Goal: Task Accomplishment & Management: Use online tool/utility

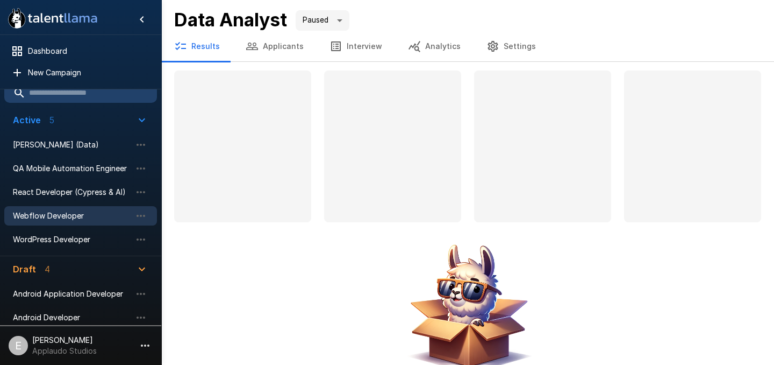
scroll to position [17, 0]
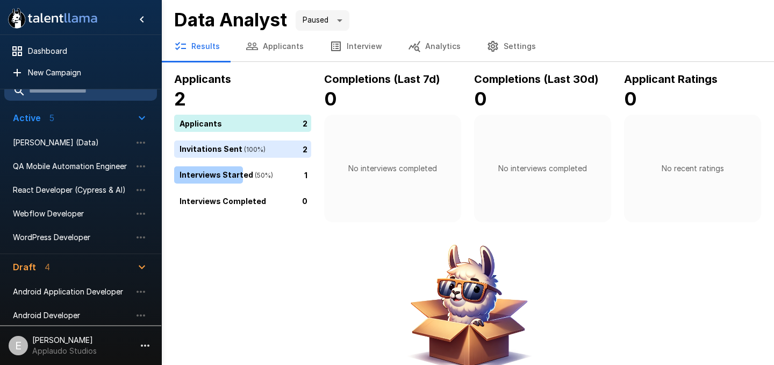
click at [345, 38] on button "Interview" at bounding box center [356, 46] width 79 height 30
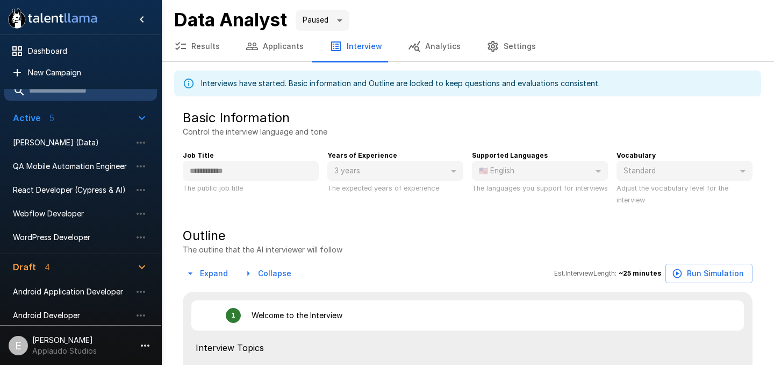
type textarea "*"
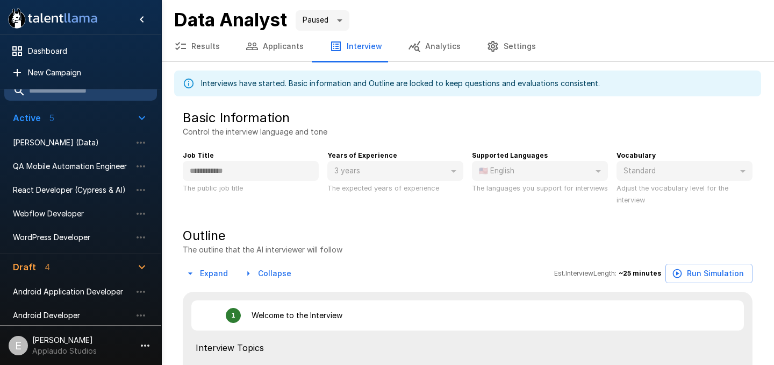
type textarea "*"
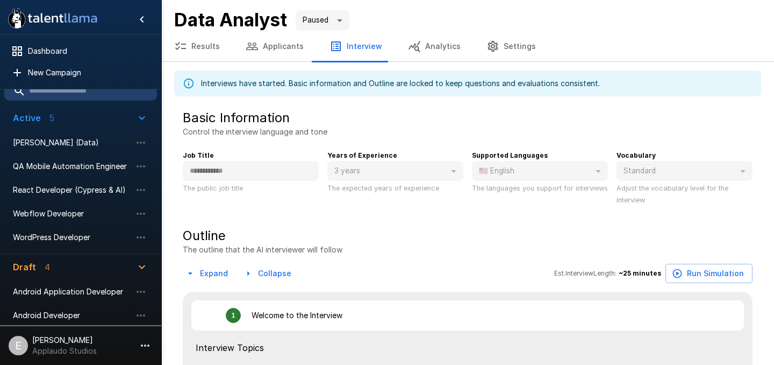
type textarea "*"
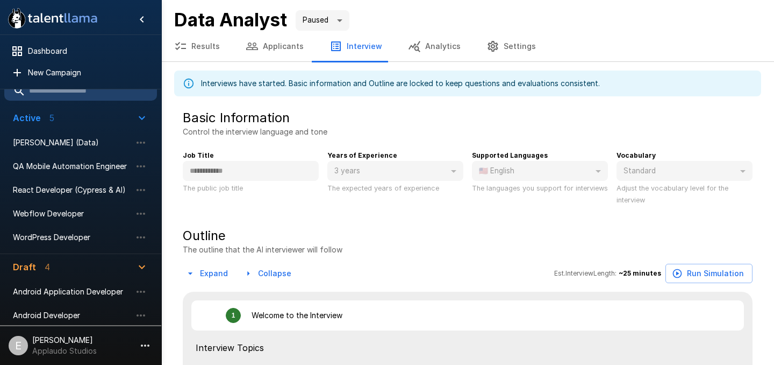
type textarea "*"
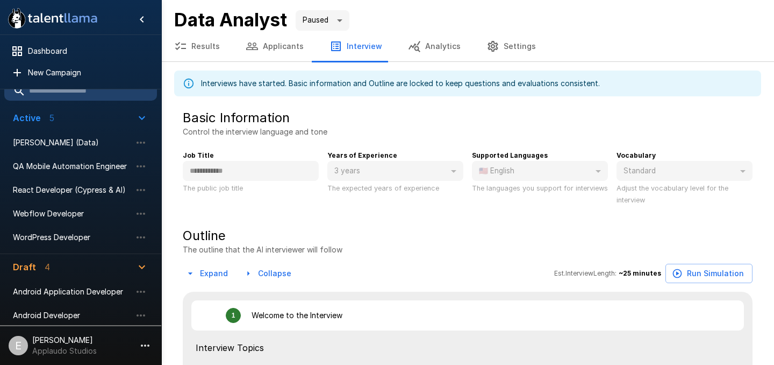
type textarea "*"
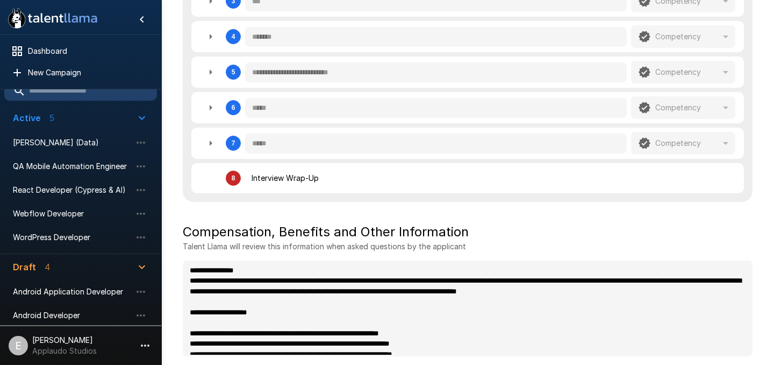
scroll to position [27, 0]
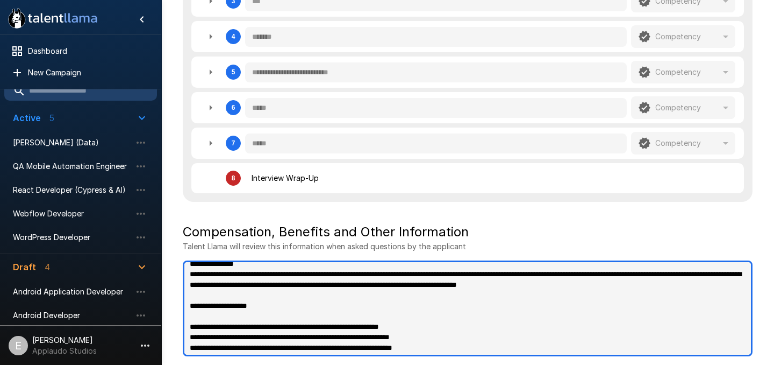
type textarea "*"
click at [383, 295] on textarea at bounding box center [468, 308] width 570 height 96
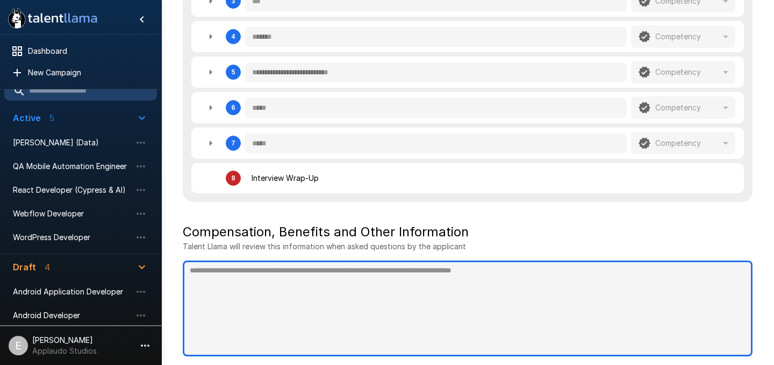
type textarea "*"
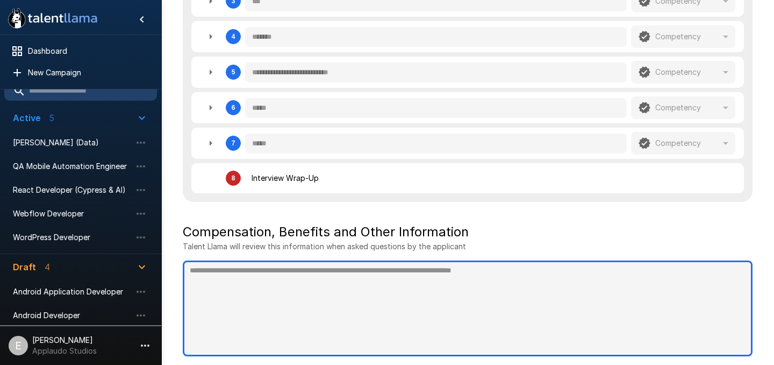
type textarea "*"
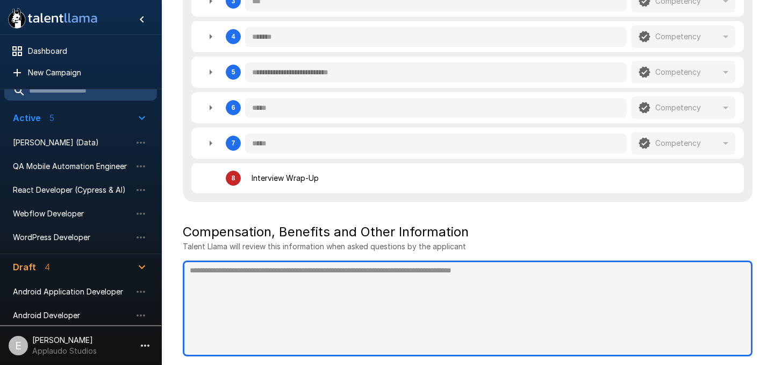
type textarea "*"
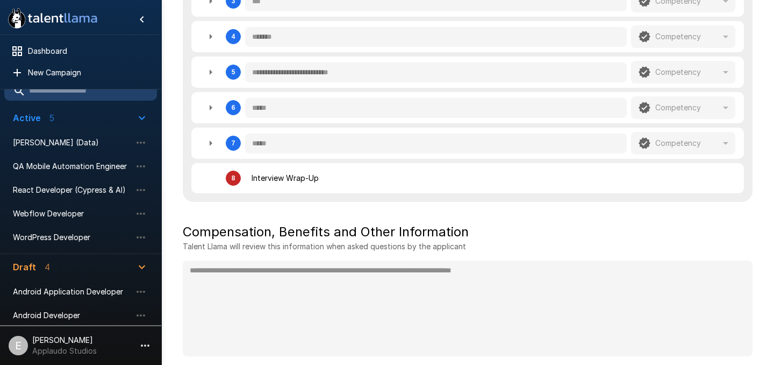
click at [510, 224] on h5 "Compensation, Benefits and Other Information" at bounding box center [468, 231] width 570 height 17
type textarea "*"
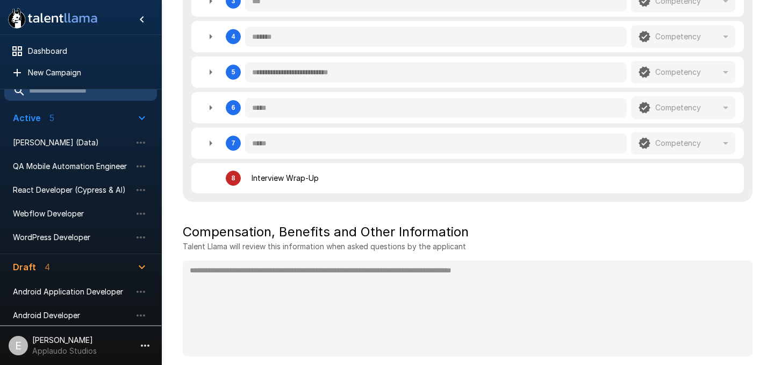
type textarea "*"
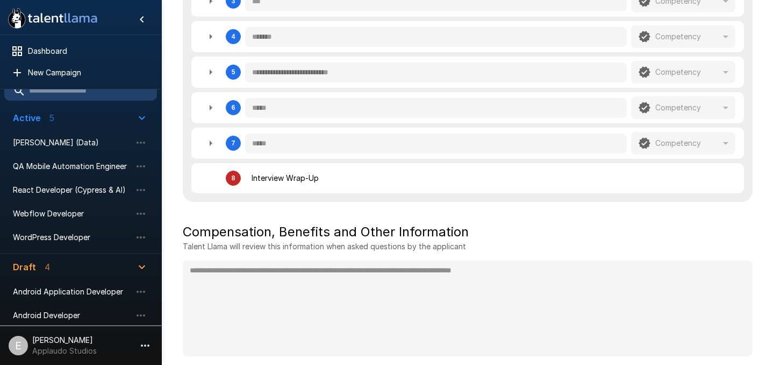
type textarea "*"
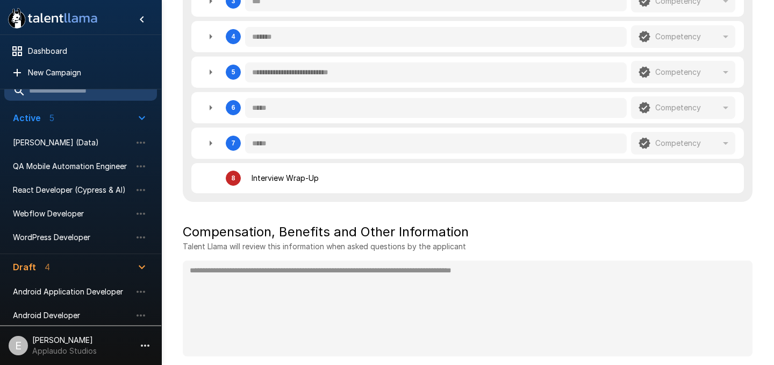
type textarea "*"
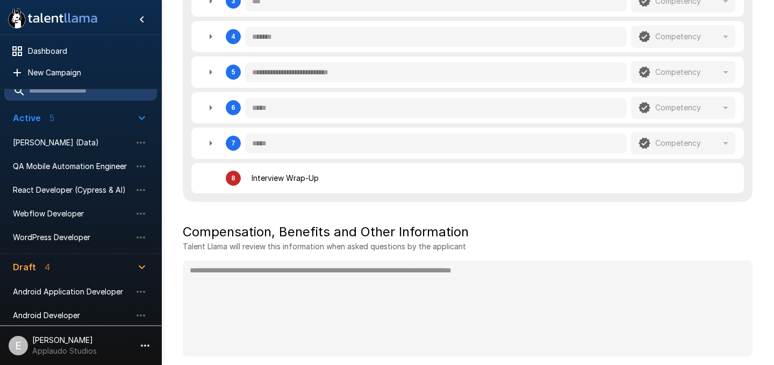
type textarea "*"
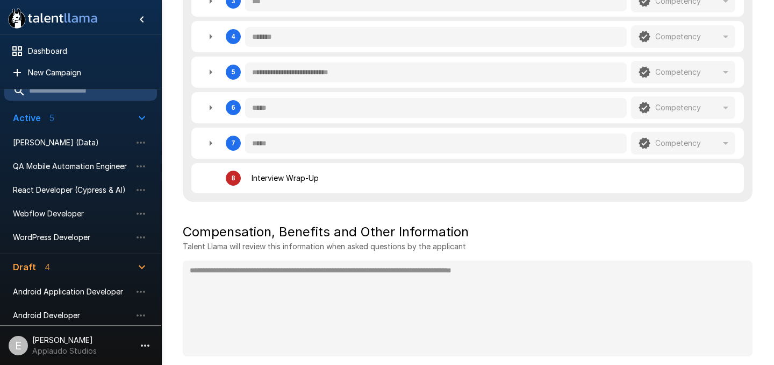
type textarea "*"
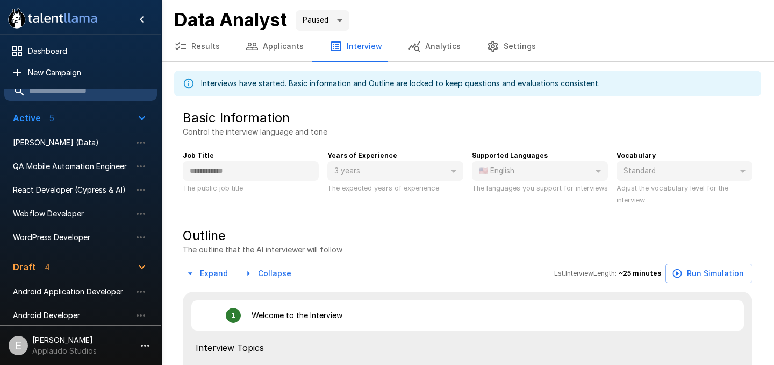
click at [511, 39] on button "Settings" at bounding box center [511, 46] width 75 height 30
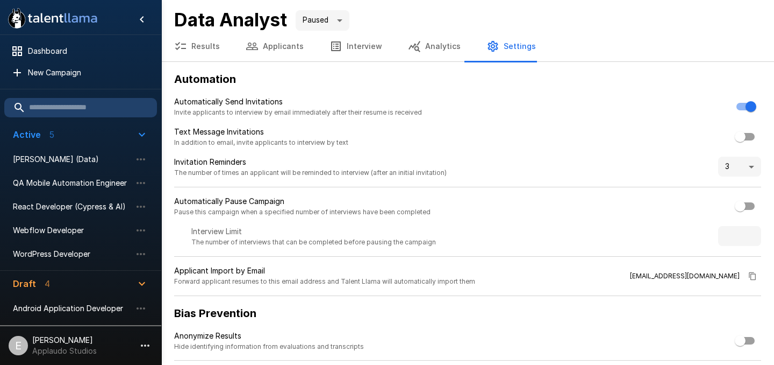
click at [338, 22] on body ".st0{fill:#FFFFFF;} .st1{fill:#76a4ed;} Dashboard New Campaign Active 5 EDI Dev…" at bounding box center [387, 182] width 774 height 365
click at [329, 39] on li "Active" at bounding box center [324, 44] width 54 height 19
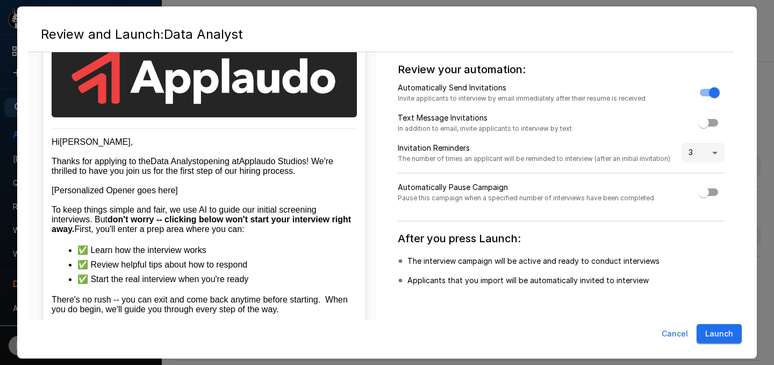
scroll to position [138, 0]
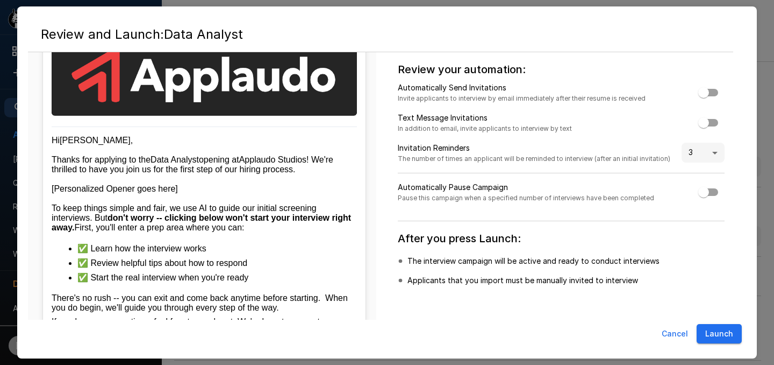
click at [724, 335] on button "Launch" at bounding box center [719, 334] width 45 height 20
type input "****"
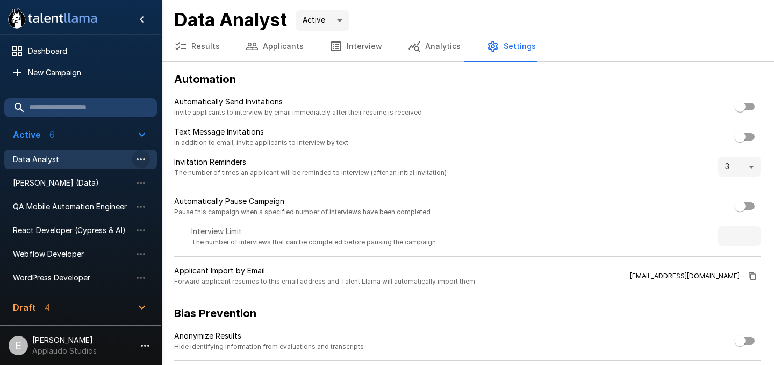
click at [140, 158] on icon "button" at bounding box center [141, 159] width 9 height 2
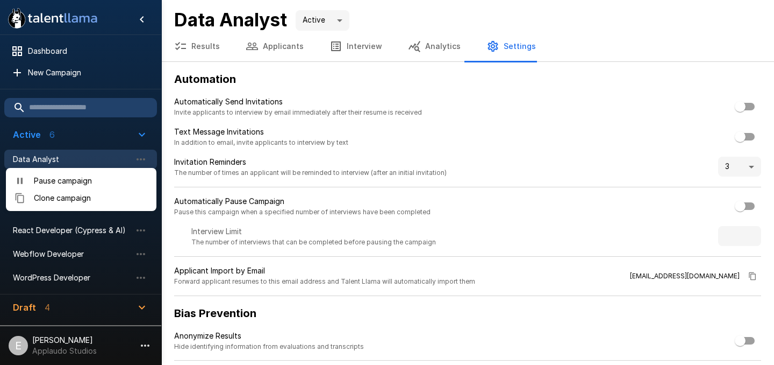
click at [277, 68] on div at bounding box center [387, 182] width 774 height 365
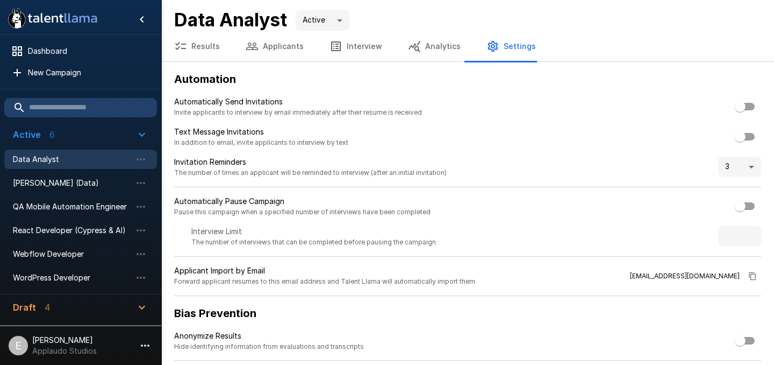
click at [350, 37] on button "Interview" at bounding box center [356, 46] width 79 height 30
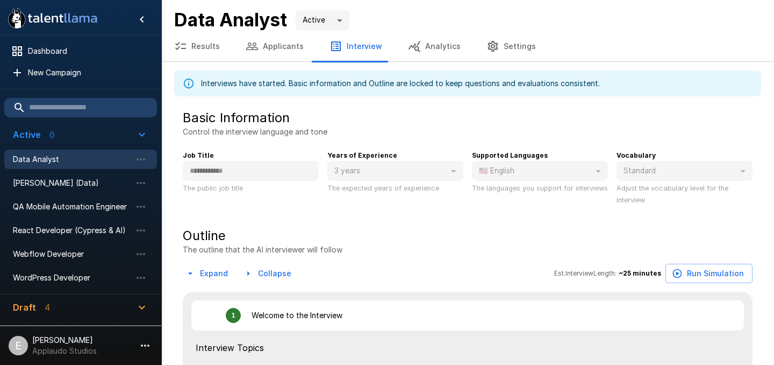
type textarea "*"
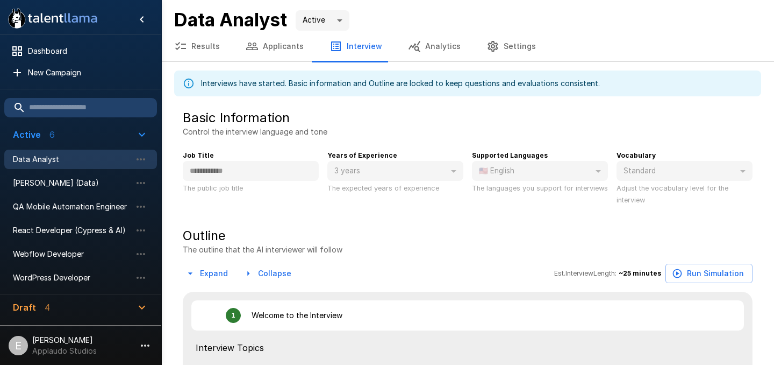
type textarea "*"
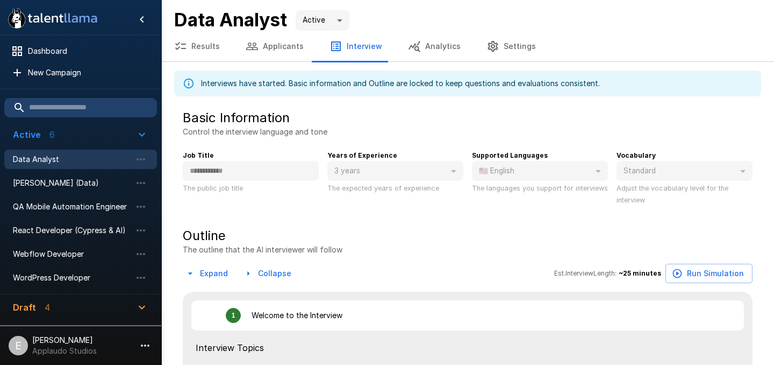
type textarea "*"
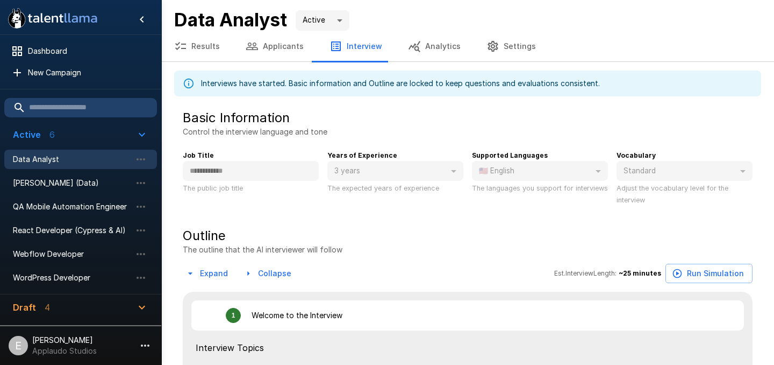
type textarea "*"
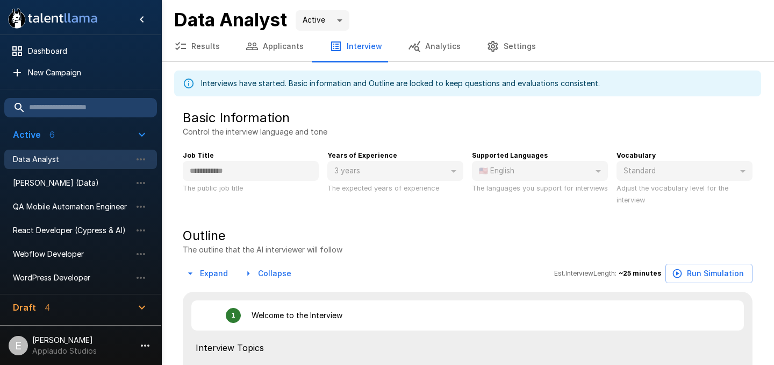
type textarea "*"
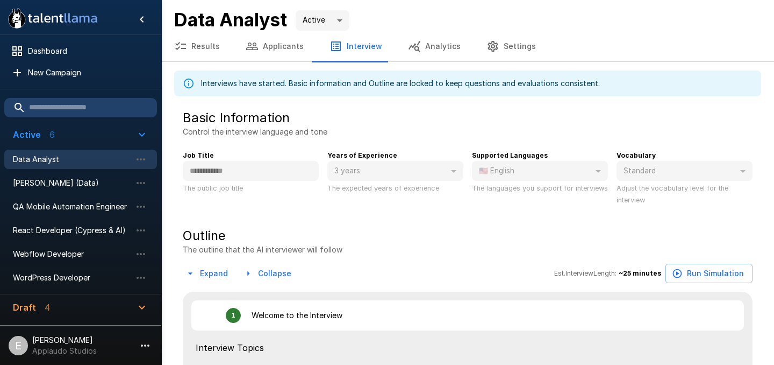
type textarea "*"
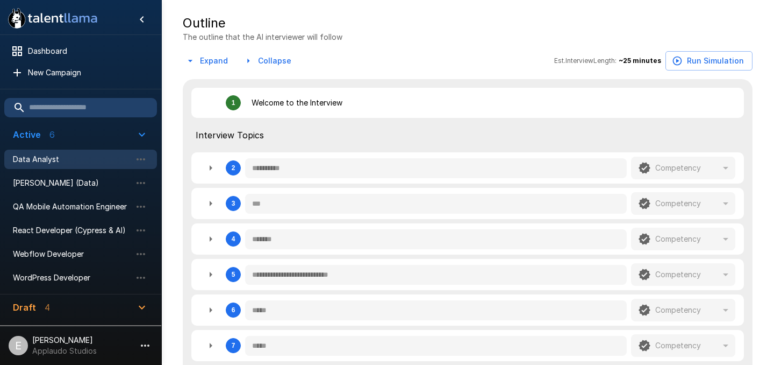
scroll to position [210, 0]
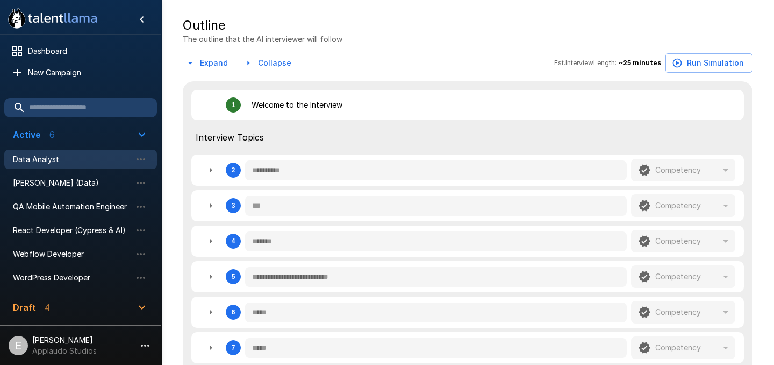
click at [365, 181] on div "**********" at bounding box center [490, 170] width 490 height 23
type textarea "*"
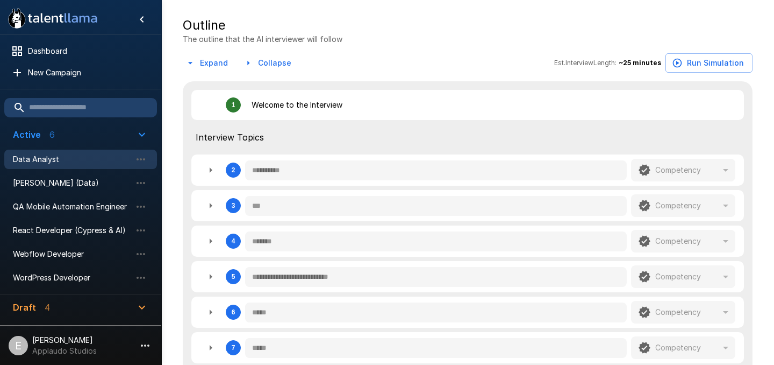
type textarea "*"
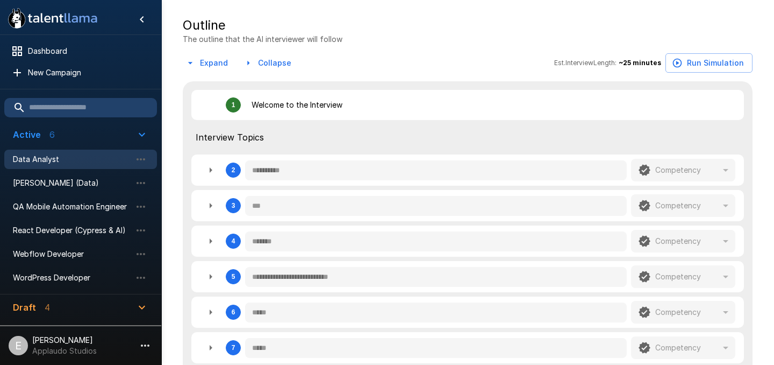
type textarea "*"
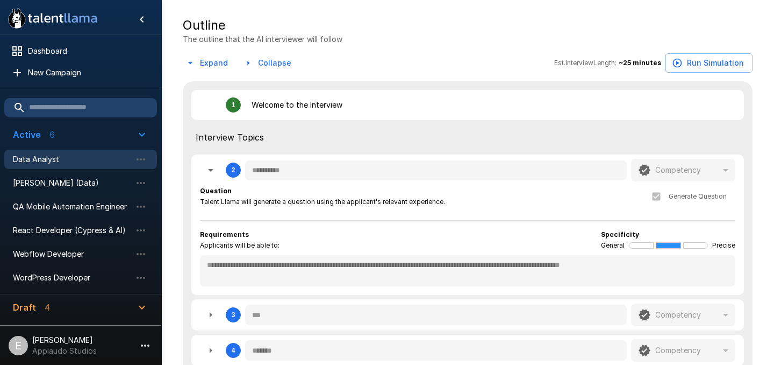
click at [700, 163] on div "Competency" at bounding box center [683, 170] width 105 height 23
type textarea "*"
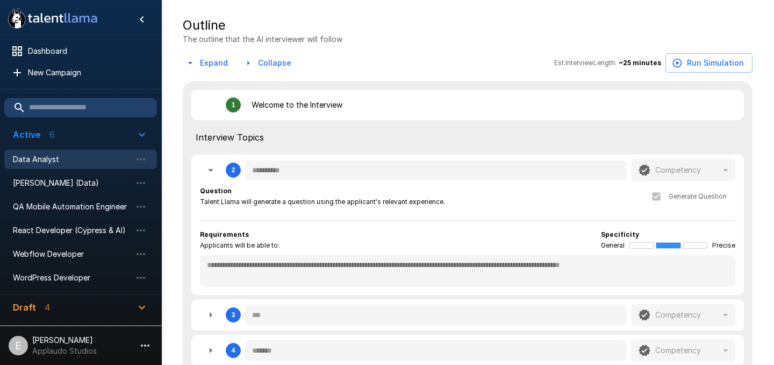
type textarea "*"
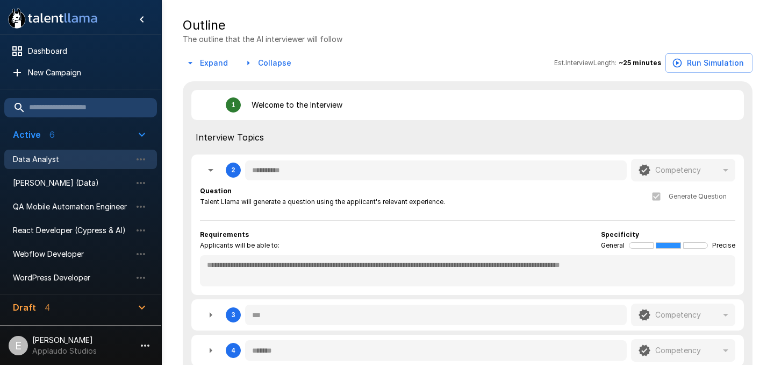
type textarea "*"
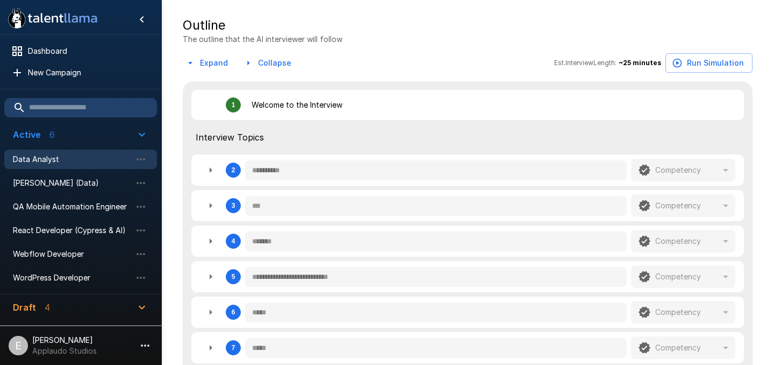
click at [697, 167] on p "Competency" at bounding box center [678, 170] width 46 height 11
type textarea "*"
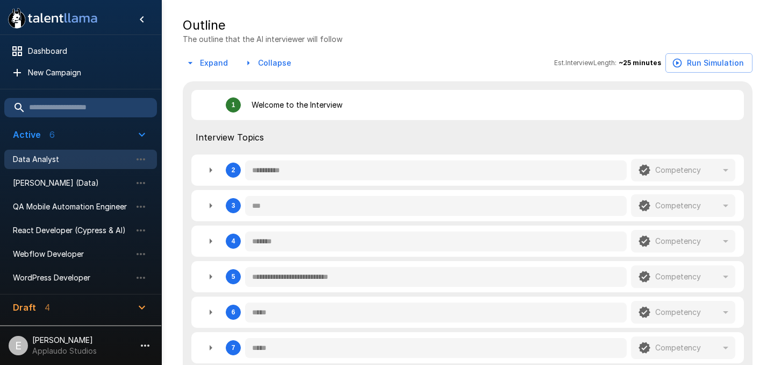
type textarea "*"
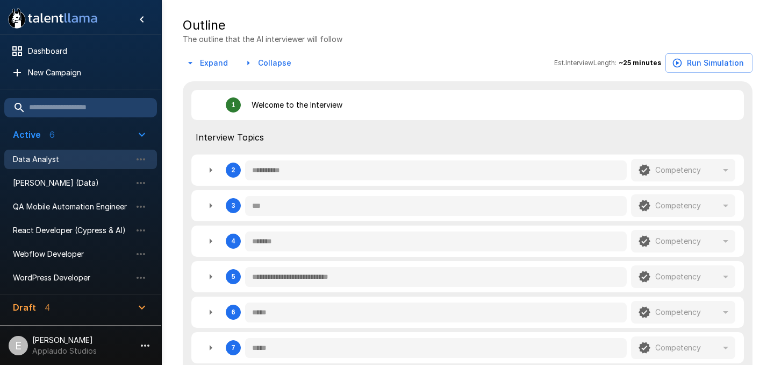
type textarea "*"
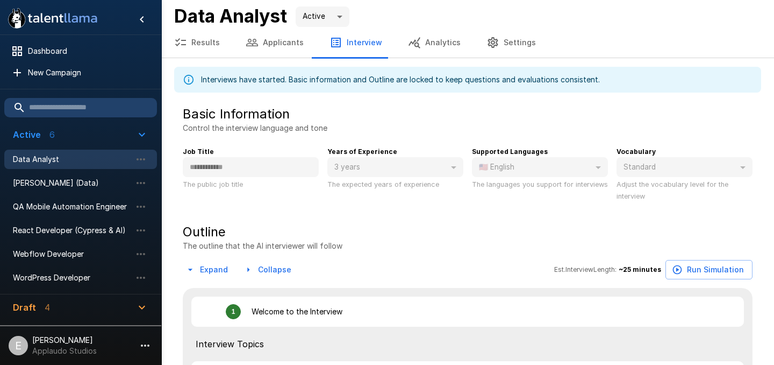
scroll to position [0, 0]
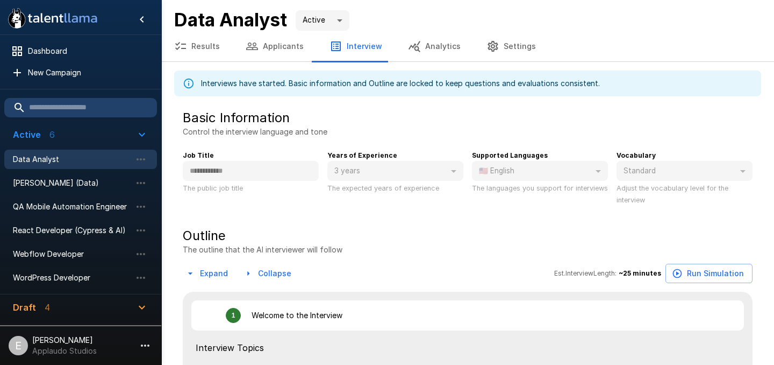
click at [265, 49] on button "Applicants" at bounding box center [275, 46] width 84 height 30
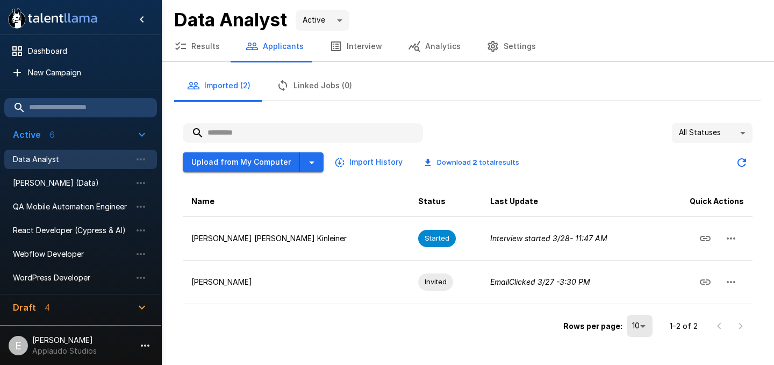
click at [425, 48] on button "Analytics" at bounding box center [434, 46] width 79 height 30
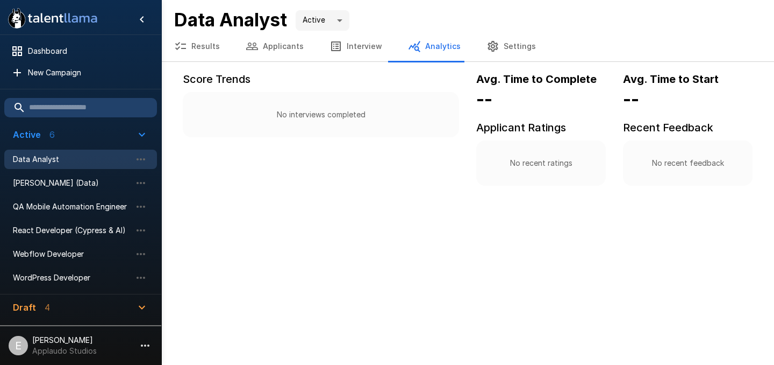
click at [477, 45] on button "Settings" at bounding box center [511, 46] width 75 height 30
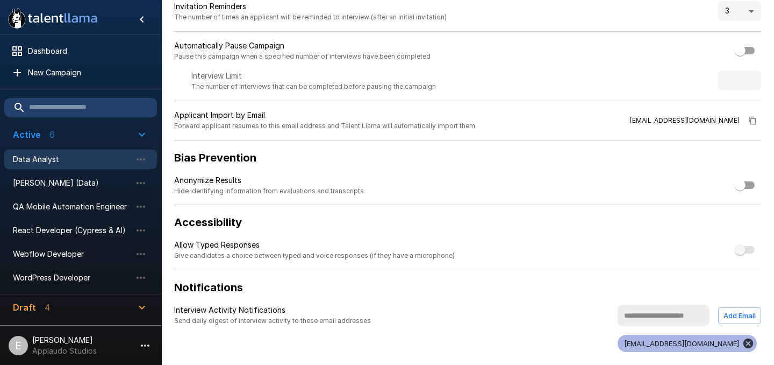
scroll to position [156, 0]
click at [743, 343] on icon at bounding box center [749, 343] width 12 height 12
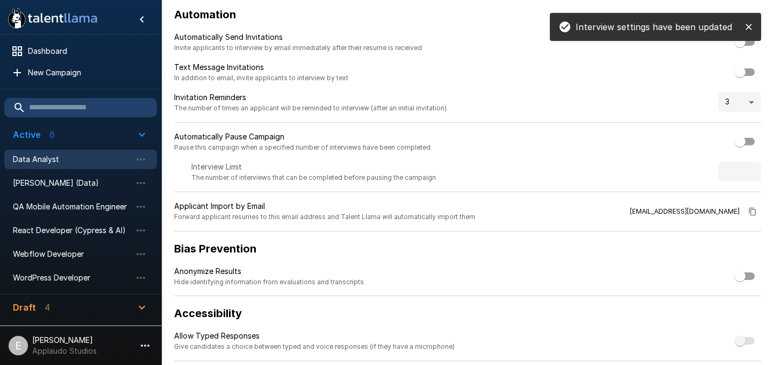
scroll to position [0, 0]
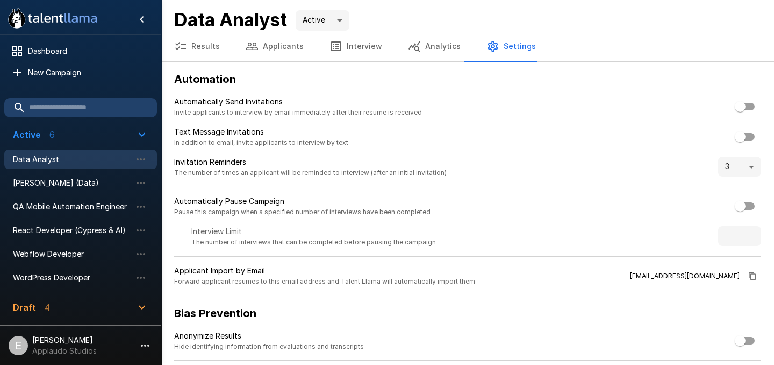
click at [281, 47] on button "Applicants" at bounding box center [275, 46] width 84 height 30
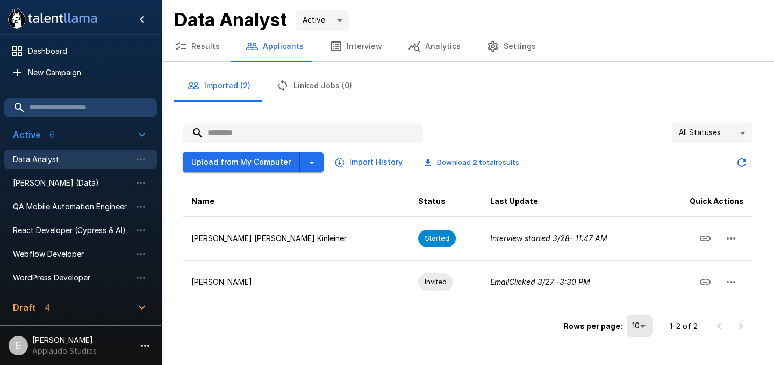
click at [208, 39] on button "Results" at bounding box center [197, 46] width 72 height 30
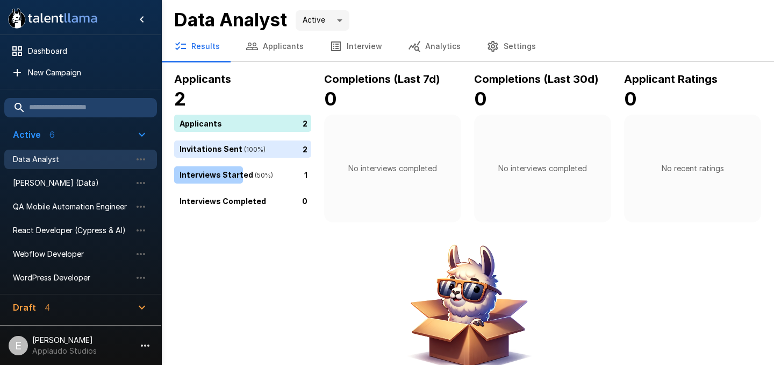
click at [265, 51] on button "Applicants" at bounding box center [275, 46] width 84 height 30
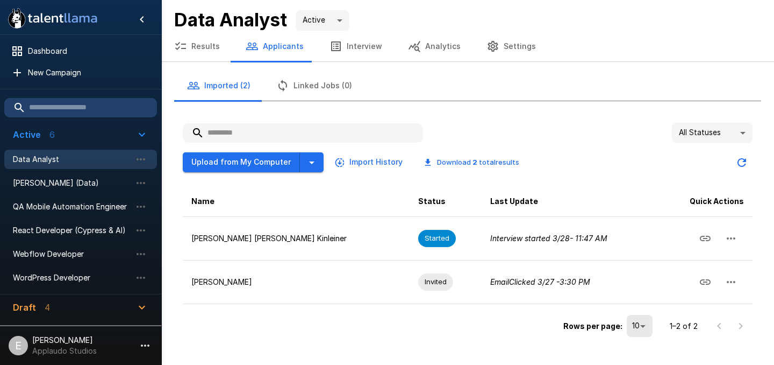
click at [362, 54] on button "Interview" at bounding box center [356, 46] width 79 height 30
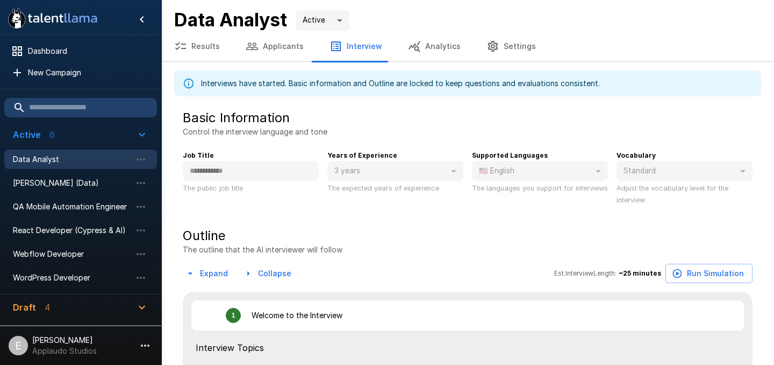
type textarea "*"
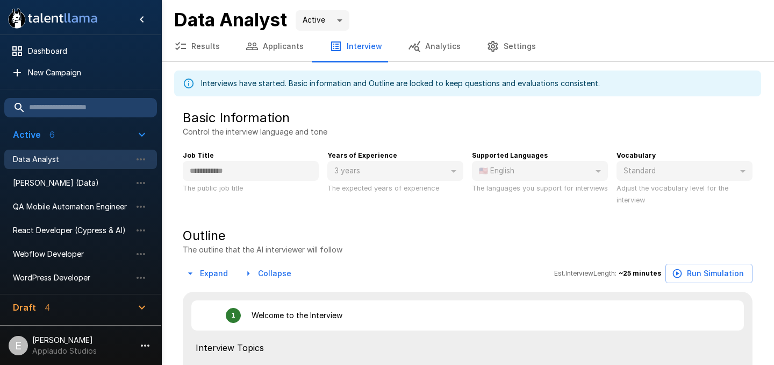
type textarea "*"
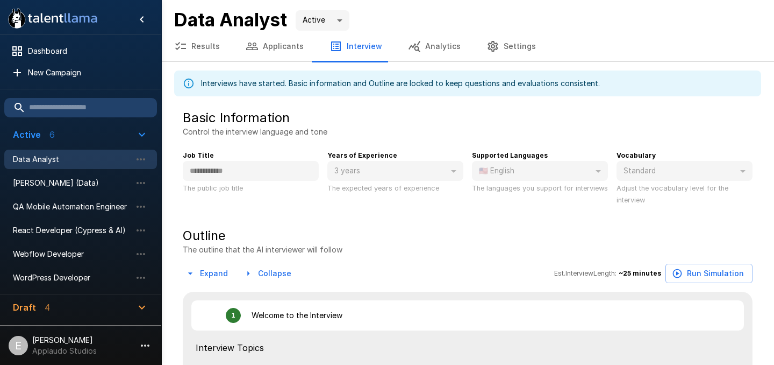
type textarea "*"
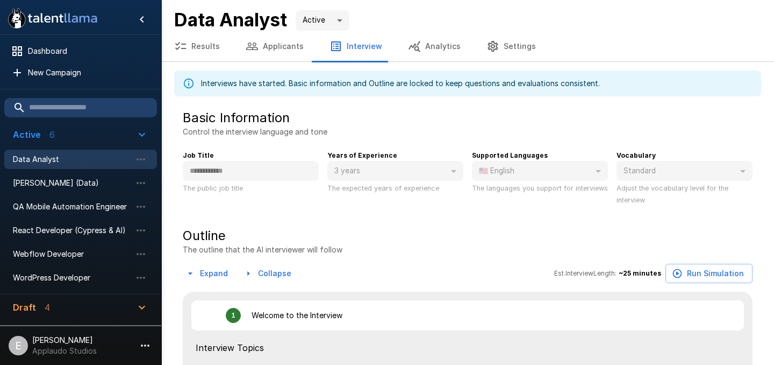
type textarea "*"
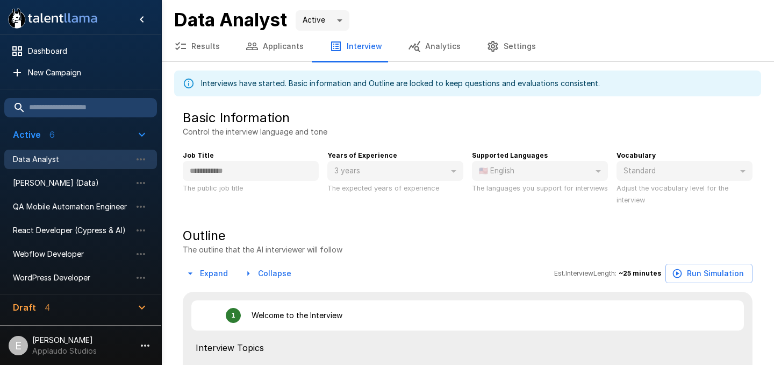
type textarea "*"
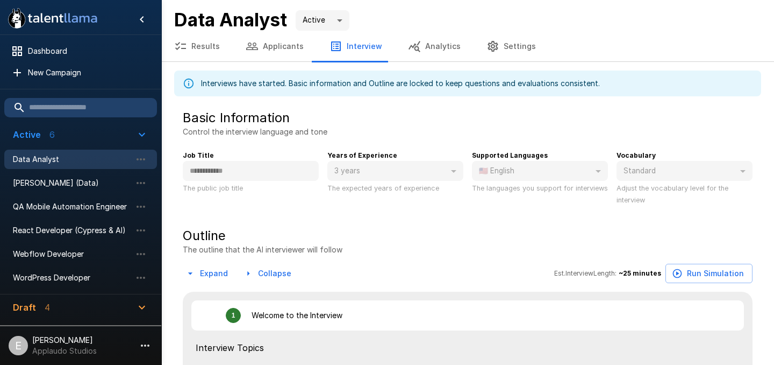
type textarea "*"
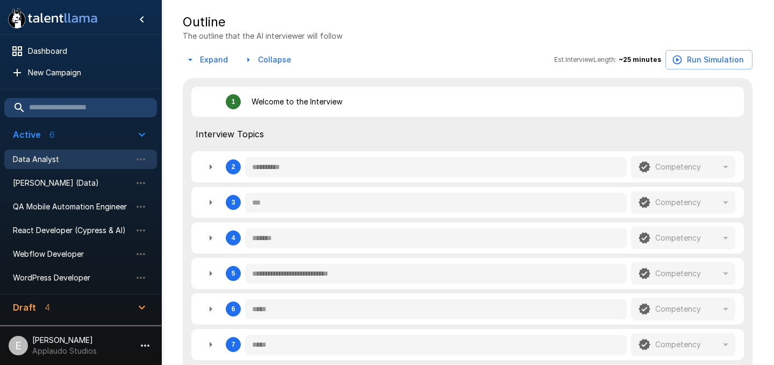
scroll to position [218, 0]
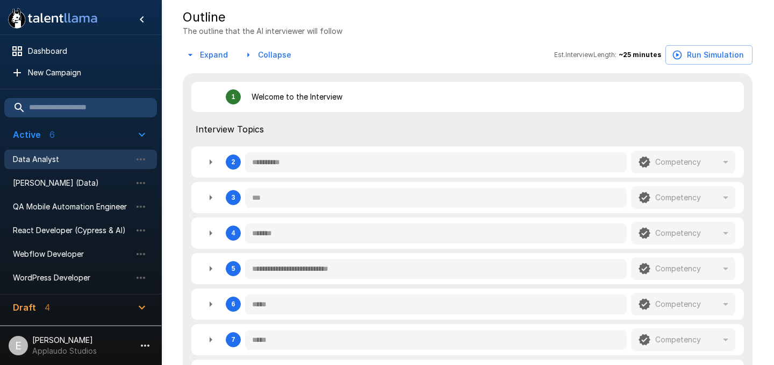
click at [525, 281] on div "**********" at bounding box center [467, 268] width 553 height 31
type textarea "*"
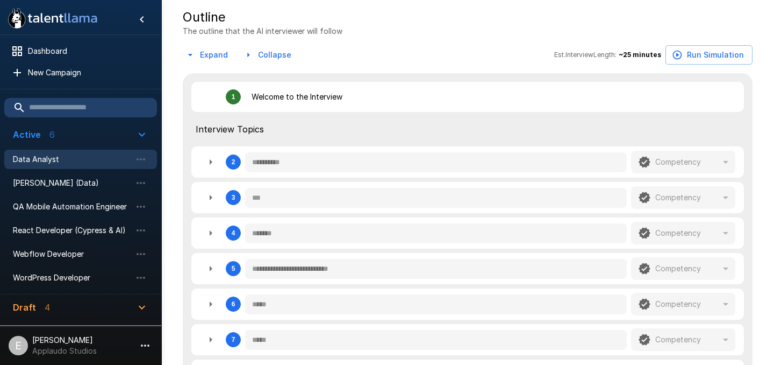
type textarea "*"
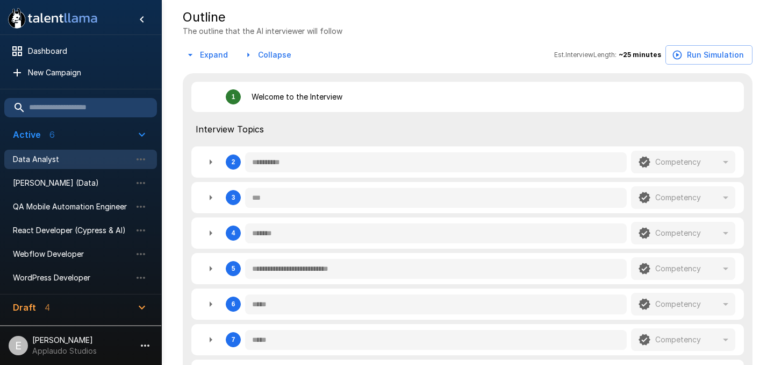
type textarea "*"
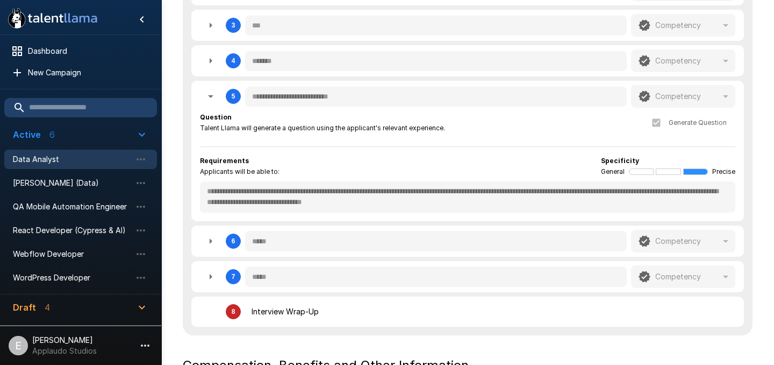
scroll to position [414, 0]
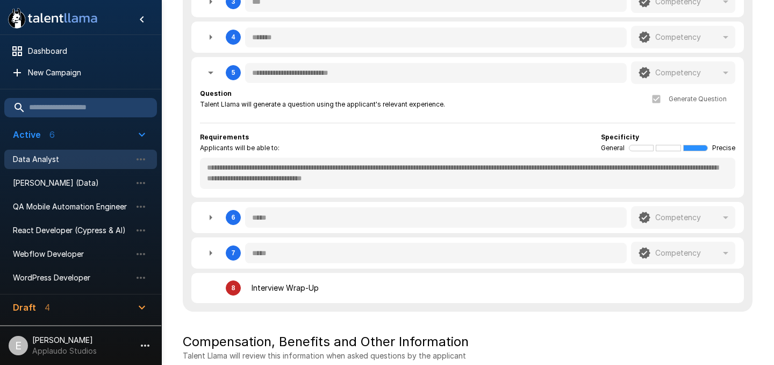
click at [226, 217] on div "6" at bounding box center [233, 217] width 15 height 15
type textarea "*"
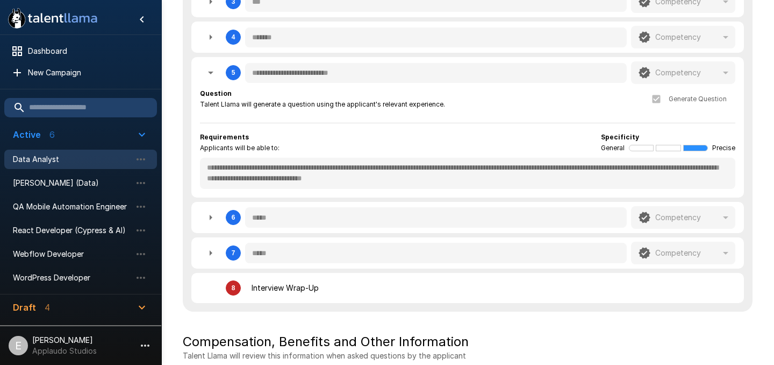
type textarea "*"
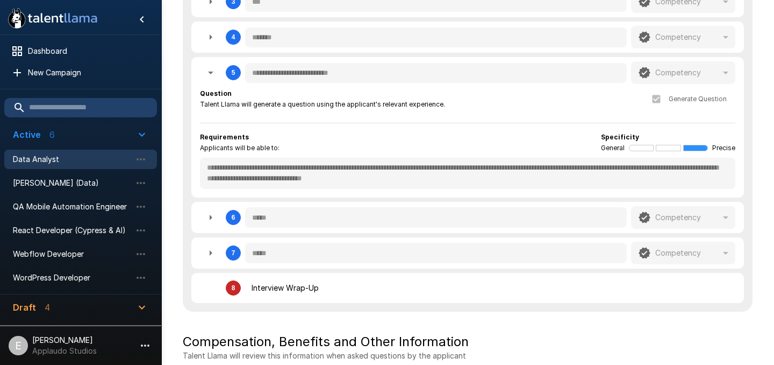
type textarea "*"
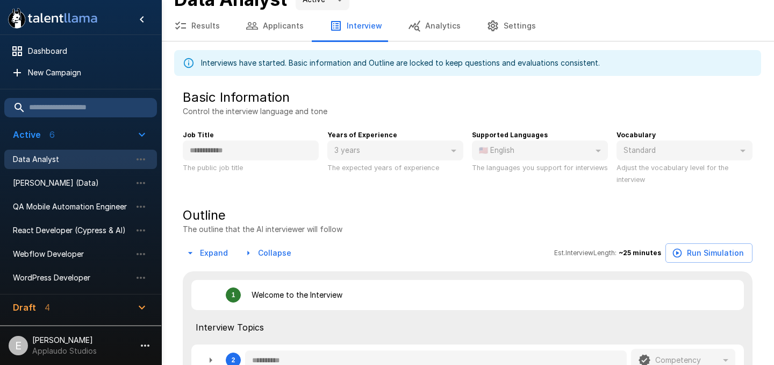
scroll to position [0, 0]
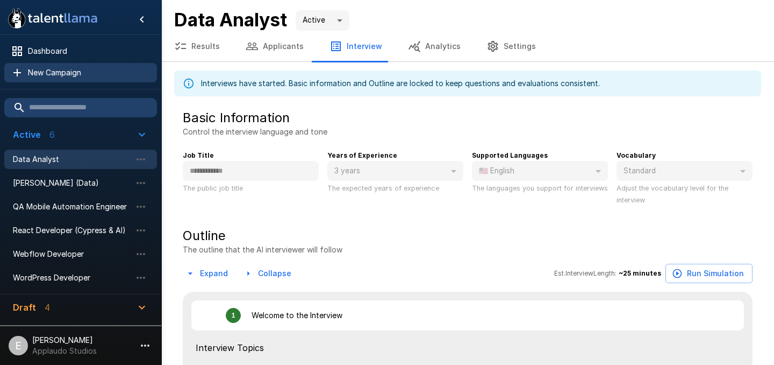
click at [76, 70] on span "New Campaign" at bounding box center [88, 72] width 120 height 11
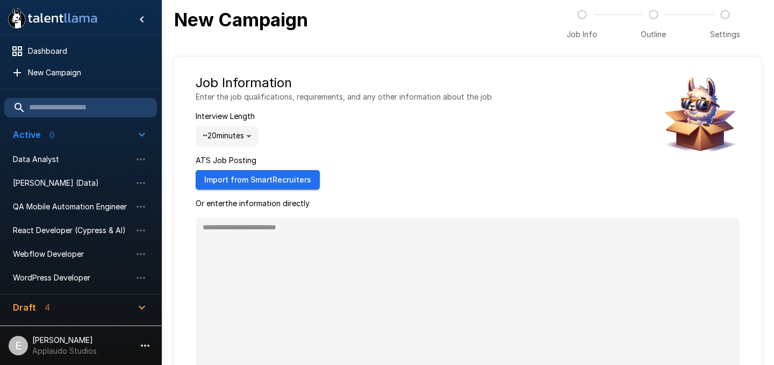
type textarea "*"
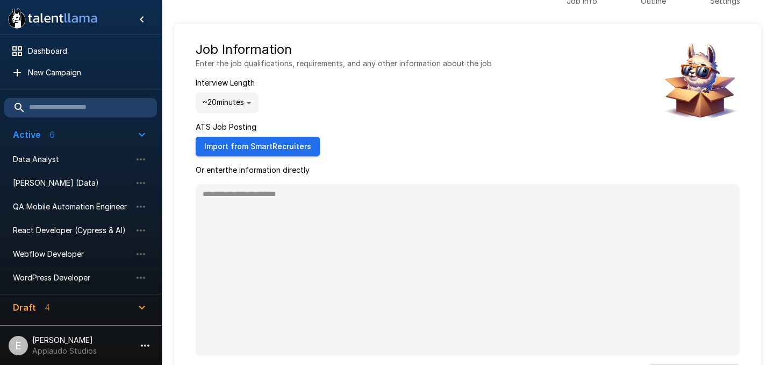
scroll to position [32, 0]
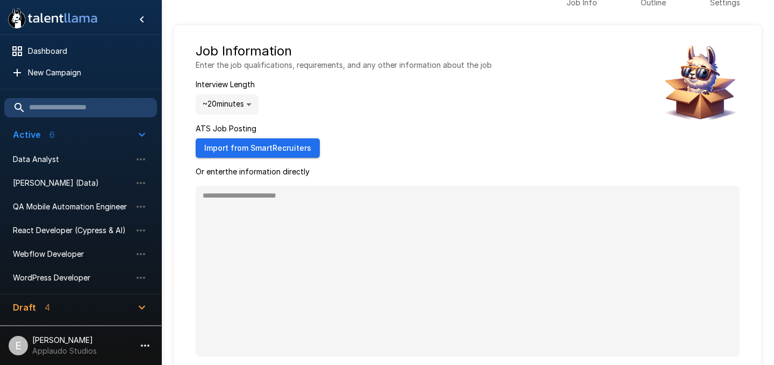
click at [272, 147] on button "Import from SmartRecruiters" at bounding box center [258, 148] width 124 height 20
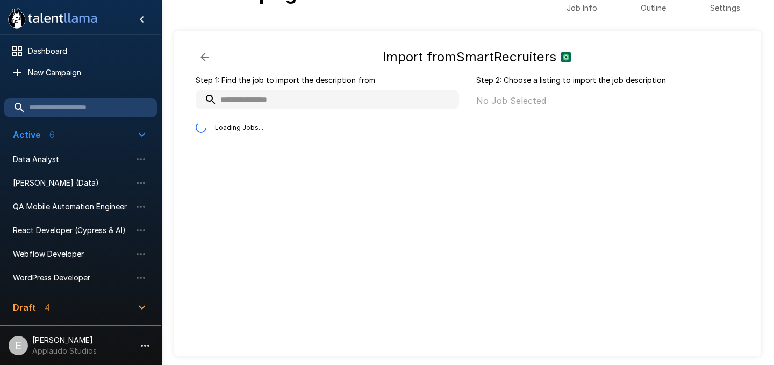
scroll to position [26, 0]
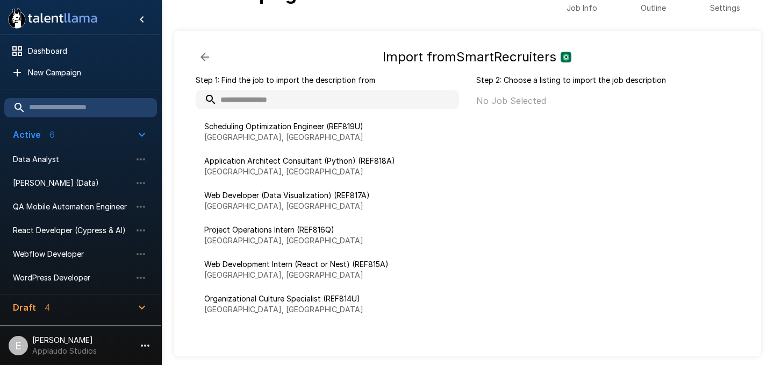
click at [309, 101] on input "text" at bounding box center [327, 99] width 263 height 19
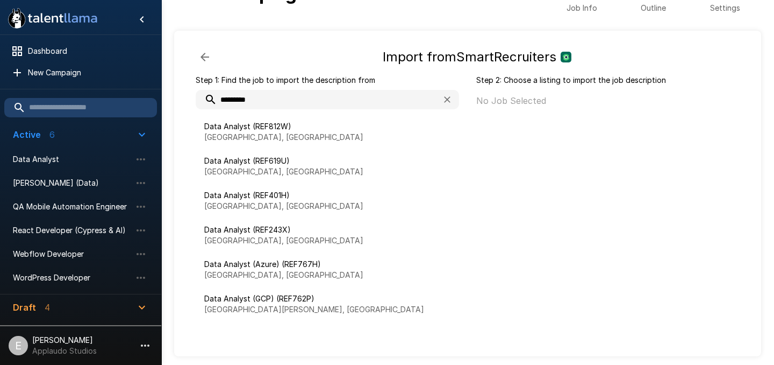
type input "*********"
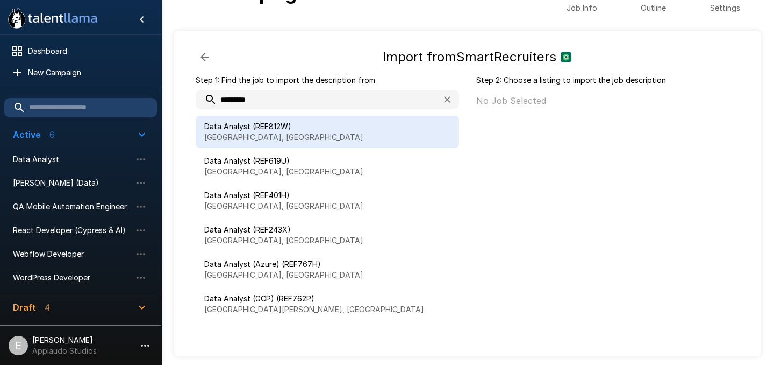
click at [277, 120] on div "Data Analyst (REF812W) [GEOGRAPHIC_DATA], [GEOGRAPHIC_DATA]" at bounding box center [327, 132] width 263 height 32
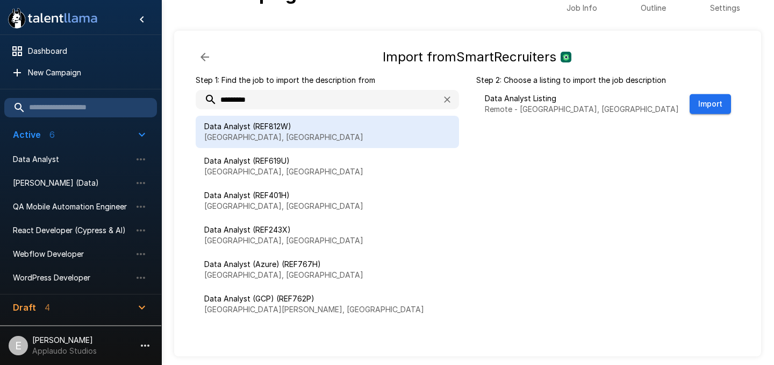
click at [704, 102] on button "Import" at bounding box center [710, 104] width 41 height 20
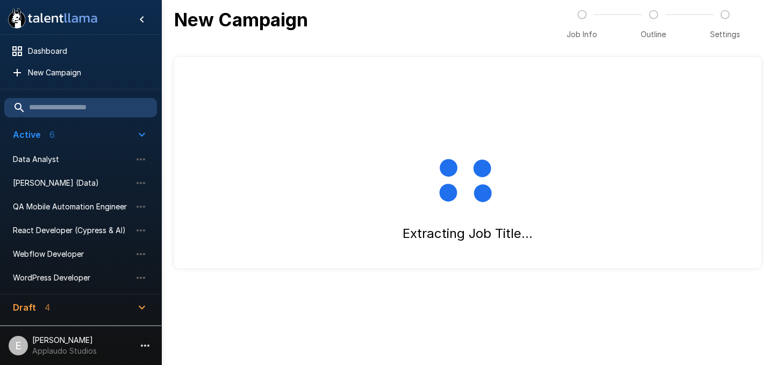
scroll to position [0, 0]
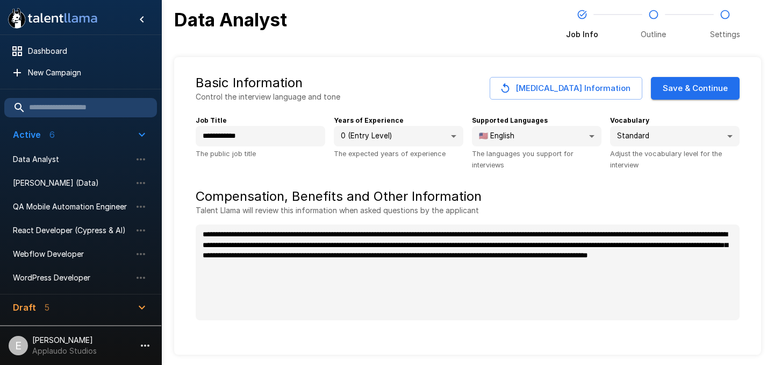
type textarea "*"
click at [375, 143] on body "**********" at bounding box center [387, 182] width 774 height 365
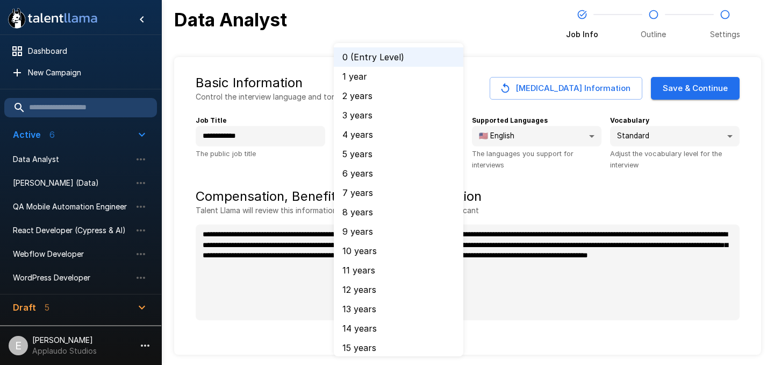
click at [403, 135] on li "4 years" at bounding box center [399, 134] width 130 height 19
type input "*"
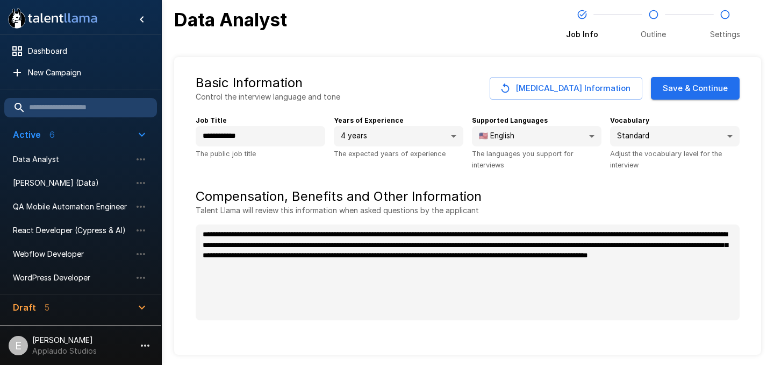
click at [650, 133] on body "**********" at bounding box center [387, 182] width 774 height 365
type textarea "*"
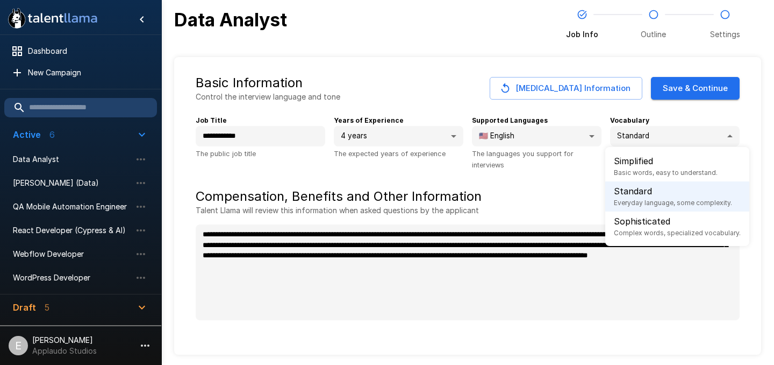
click at [628, 191] on p "Standard" at bounding box center [673, 190] width 118 height 13
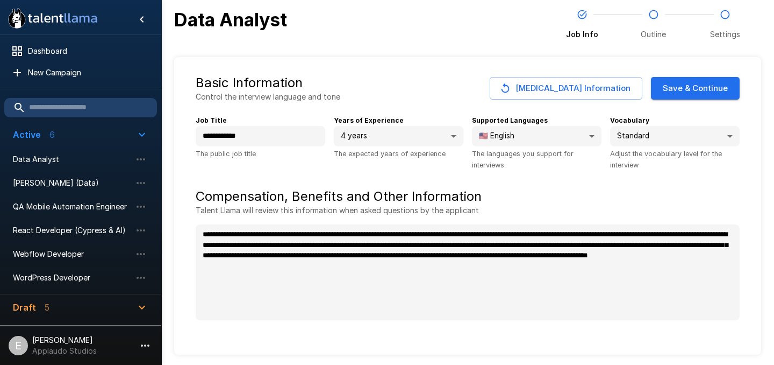
click at [689, 92] on button "Save & Continue" at bounding box center [695, 88] width 89 height 23
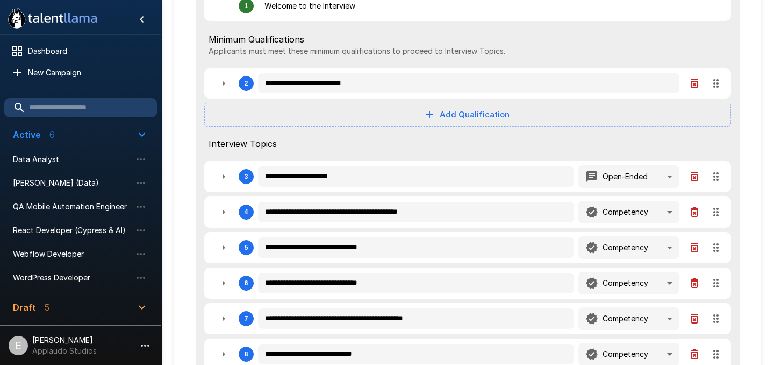
scroll to position [155, 0]
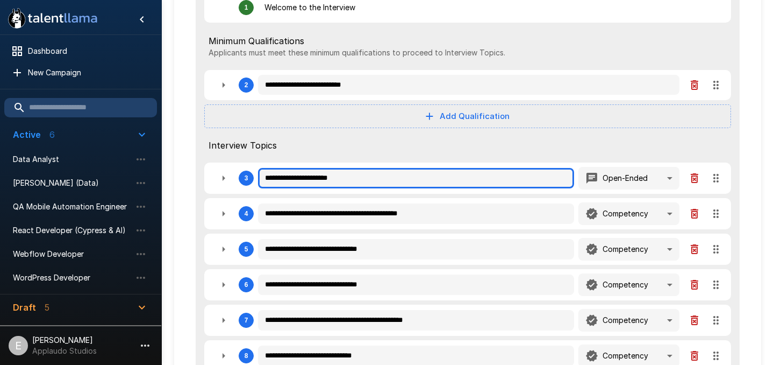
click at [388, 180] on input "**********" at bounding box center [416, 178] width 316 height 20
type textarea "*"
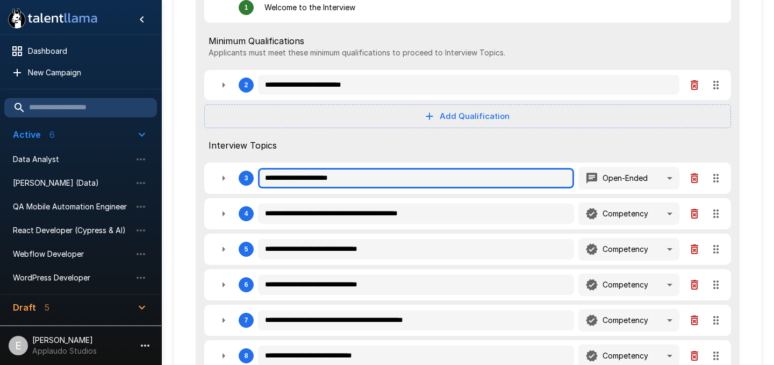
type textarea "*"
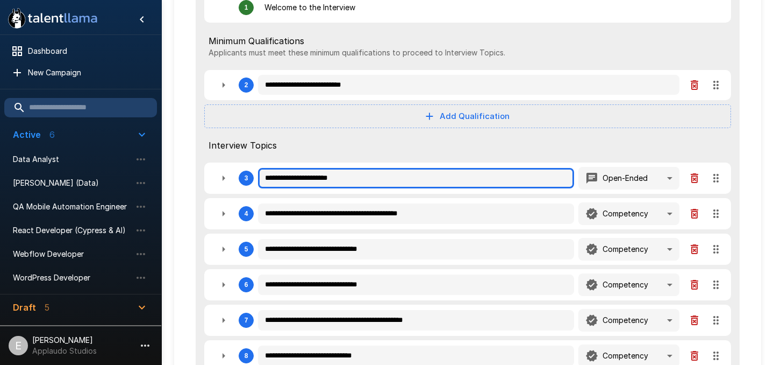
type textarea "*"
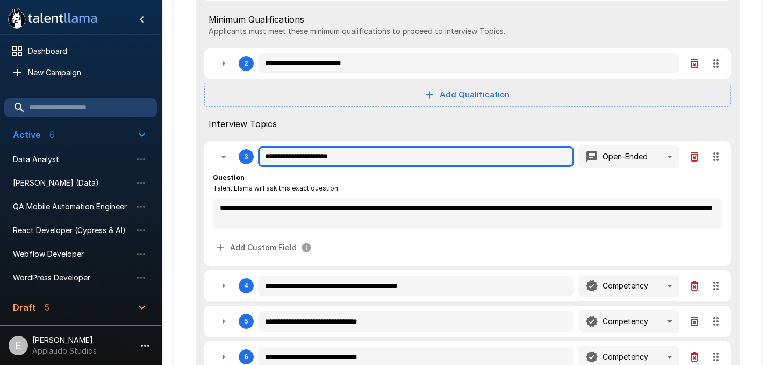
scroll to position [179, 0]
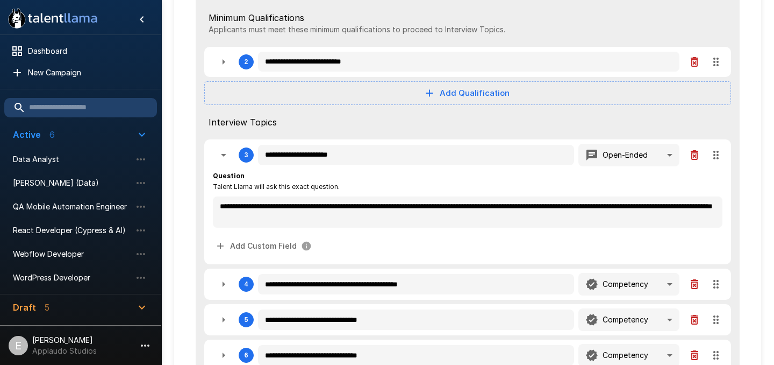
type textarea "*"
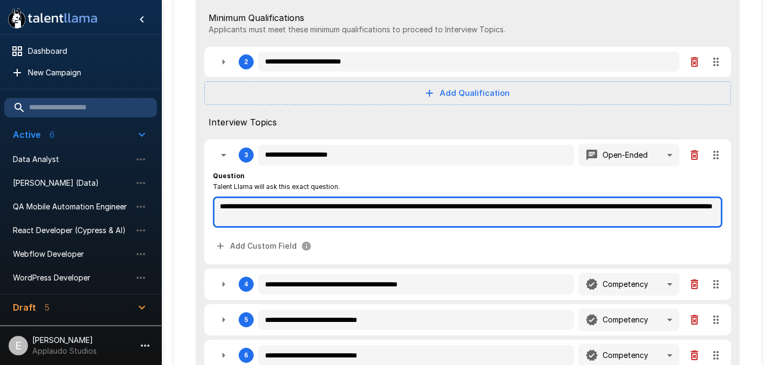
click at [353, 219] on textarea "**********" at bounding box center [468, 211] width 510 height 31
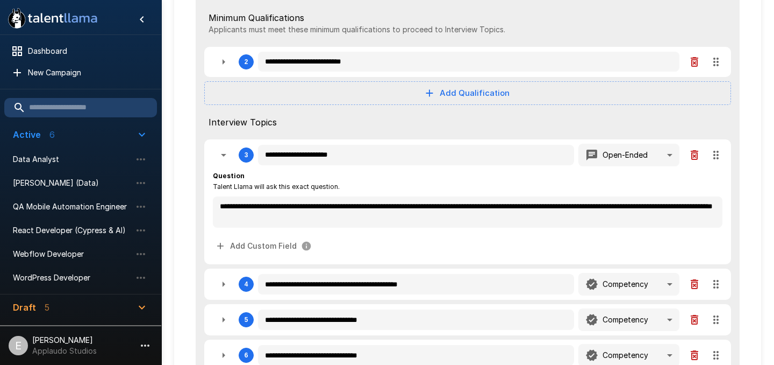
click at [630, 151] on body ".st0{fill:#FFFFFF;} .st1{fill:#76a4ed;} Dashboard New Campaign Active 6 Data An…" at bounding box center [387, 3] width 774 height 365
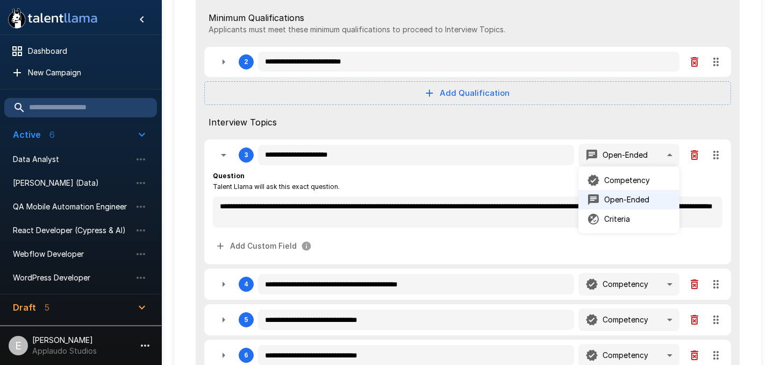
click at [622, 185] on p "Competency" at bounding box center [627, 180] width 46 height 11
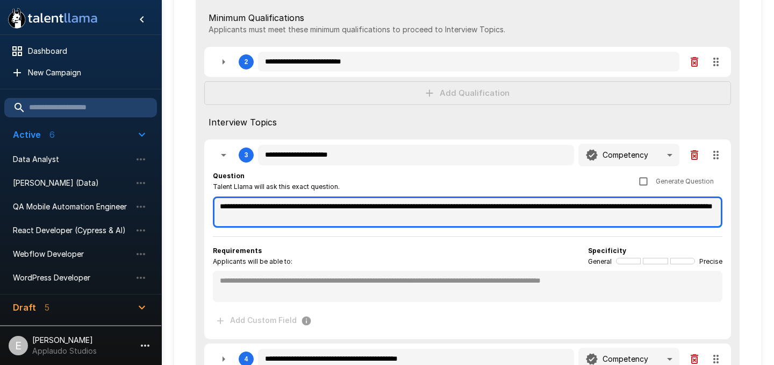
click at [376, 207] on textarea "**********" at bounding box center [468, 211] width 510 height 31
paste textarea
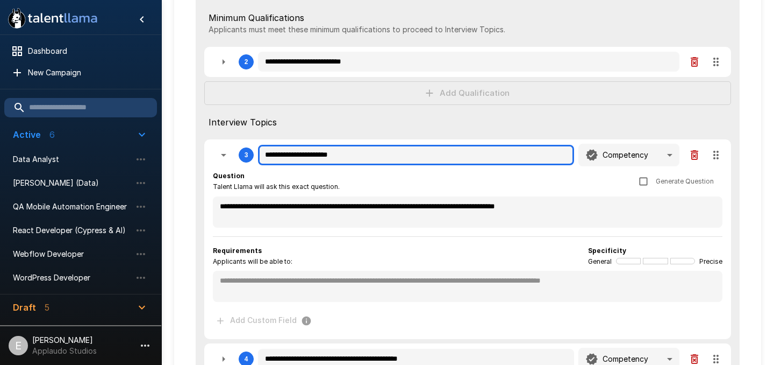
click at [381, 157] on input "**********" at bounding box center [416, 155] width 316 height 20
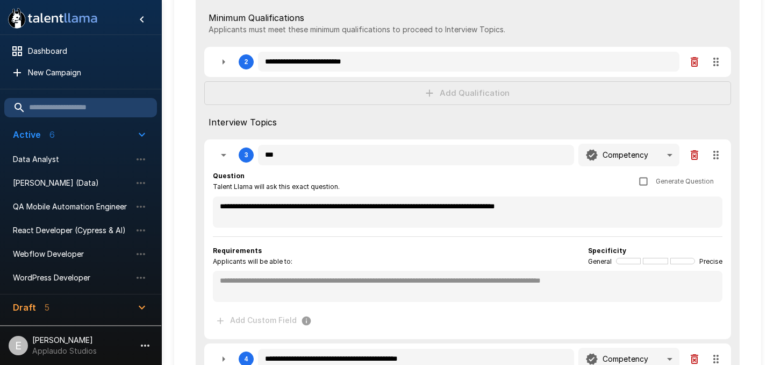
click at [491, 180] on div "Question Talent Llama will ask this exact question. Generate Question" at bounding box center [468, 181] width 510 height 22
click at [388, 270] on div "Requirements Applicants will be able to: Specificity General Precise *" at bounding box center [468, 273] width 510 height 57
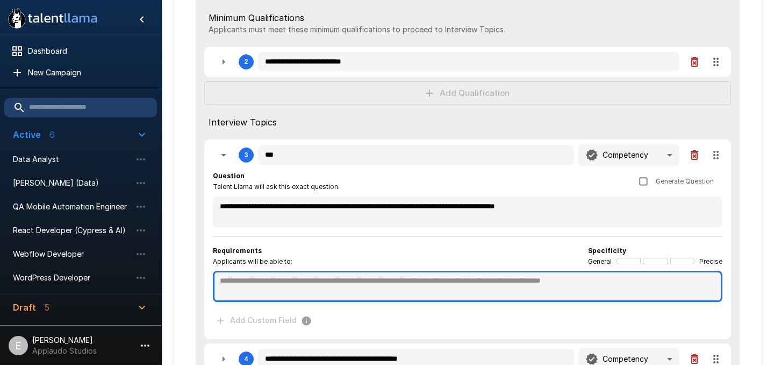
click at [382, 280] on textarea at bounding box center [468, 285] width 510 height 31
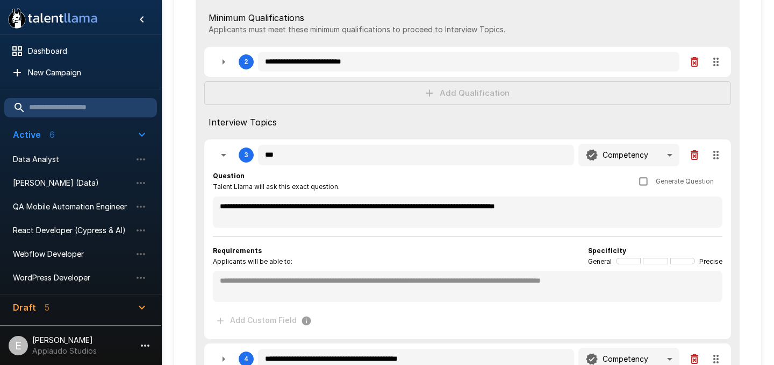
click at [615, 154] on body ".st0{fill:#FFFFFF;} .st1{fill:#76a4ed;} Dashboard New Campaign Active 6 Data An…" at bounding box center [387, 3] width 774 height 365
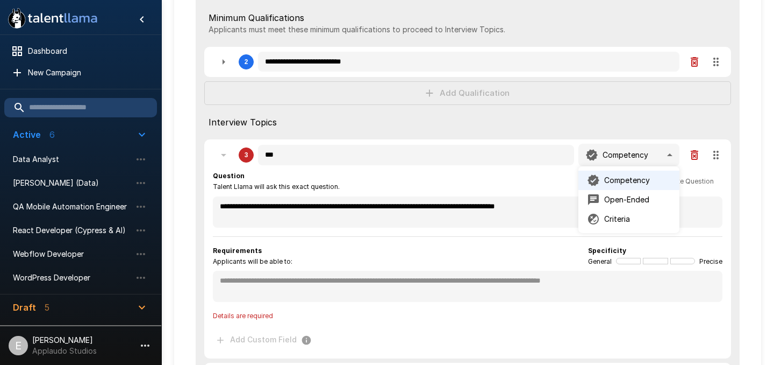
click at [610, 197] on p "Open-Ended" at bounding box center [626, 199] width 45 height 11
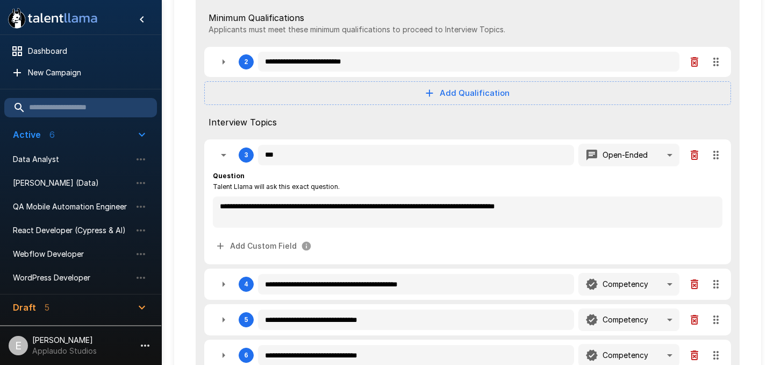
click at [600, 156] on body ".st0{fill:#FFFFFF;} .st1{fill:#76a4ed;} Dashboard New Campaign Active 6 Data An…" at bounding box center [387, 3] width 774 height 365
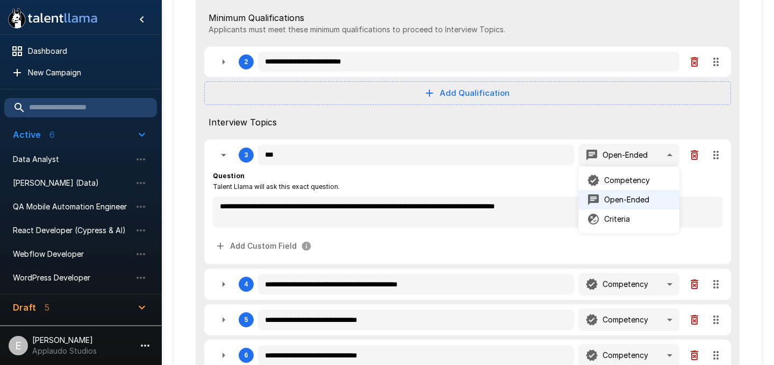
click at [629, 182] on p "Competency" at bounding box center [627, 180] width 46 height 11
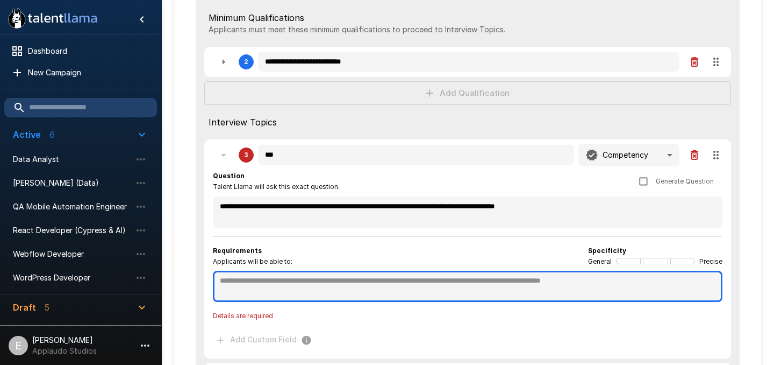
click at [373, 294] on textarea at bounding box center [468, 285] width 510 height 31
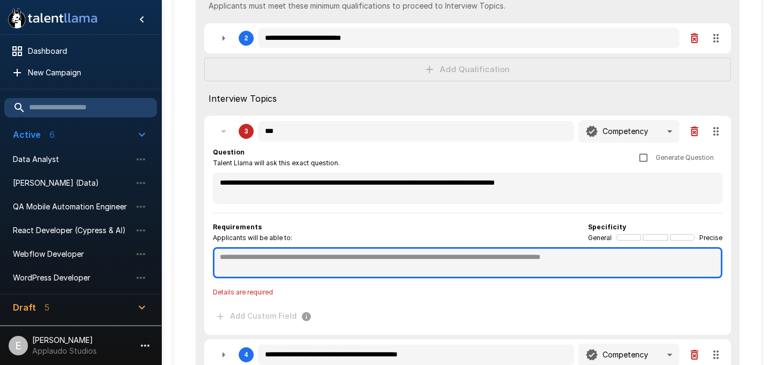
scroll to position [203, 0]
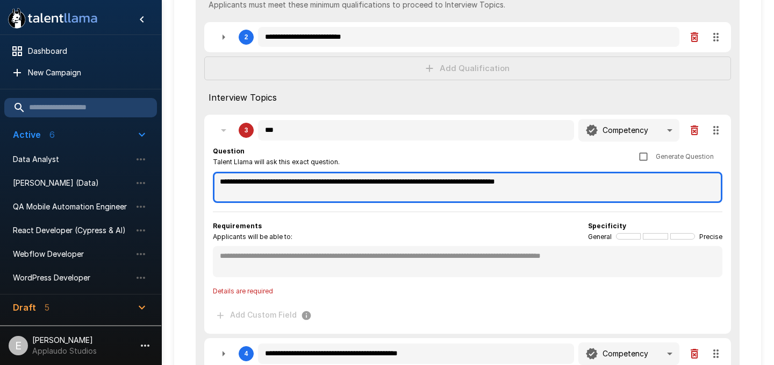
click at [379, 186] on textarea "**********" at bounding box center [468, 187] width 510 height 31
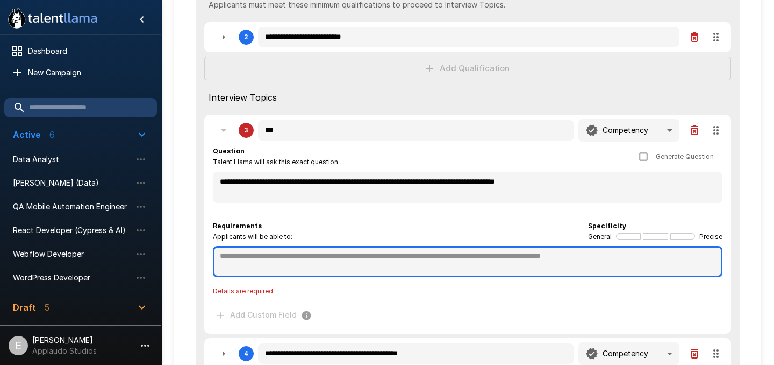
click at [350, 263] on textarea at bounding box center [468, 261] width 510 height 31
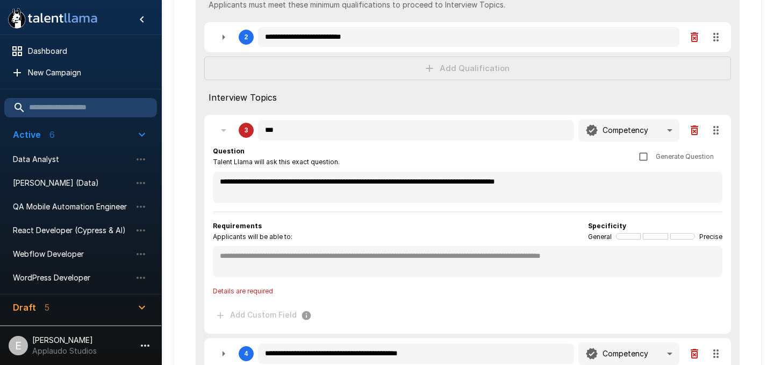
click at [608, 174] on p "Open-Ended" at bounding box center [626, 174] width 45 height 11
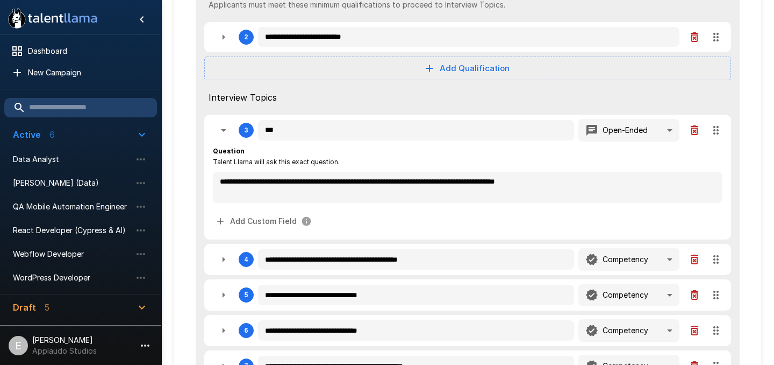
click at [407, 207] on div "**********" at bounding box center [468, 188] width 510 height 85
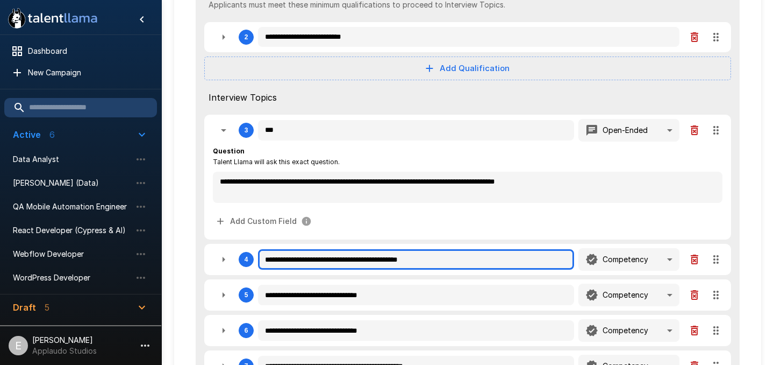
click at [483, 262] on input "**********" at bounding box center [416, 259] width 316 height 20
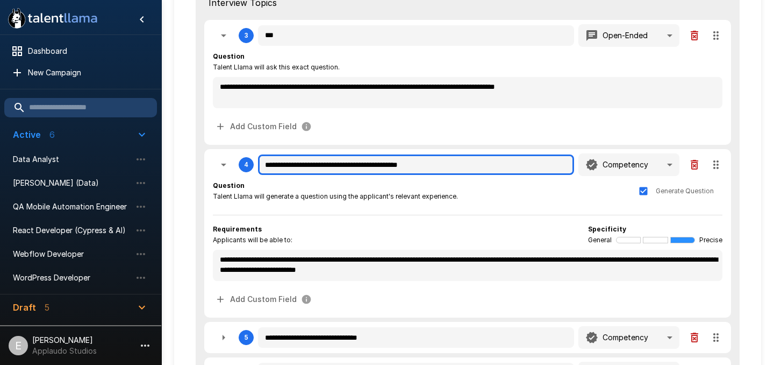
scroll to position [298, 0]
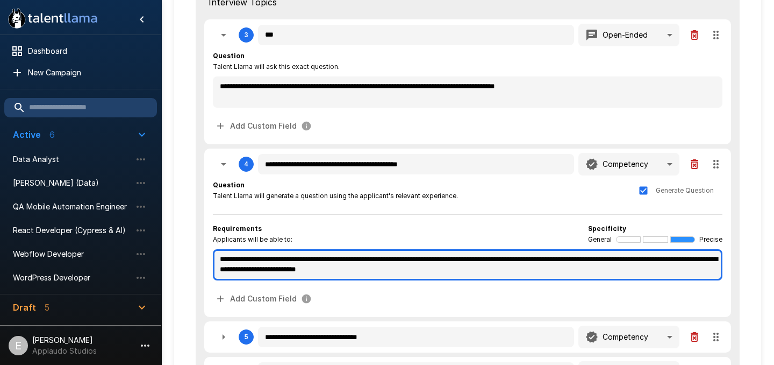
click at [323, 270] on textarea "**********" at bounding box center [468, 264] width 510 height 31
paste textarea
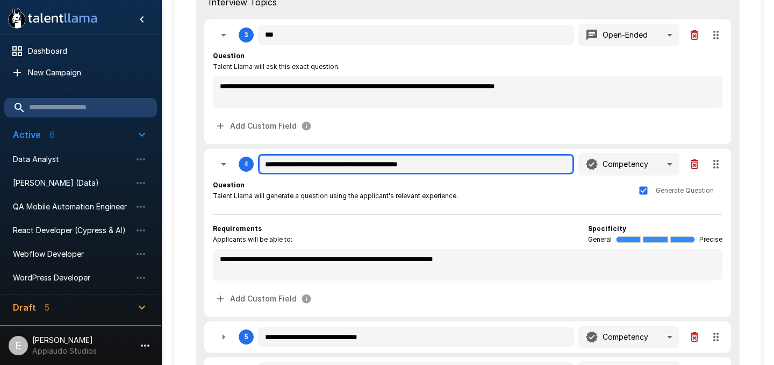
click at [432, 171] on input "**********" at bounding box center [416, 164] width 316 height 20
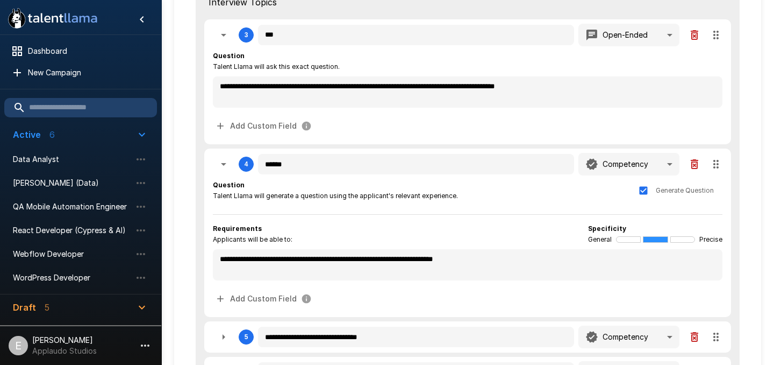
click at [541, 219] on div "**********" at bounding box center [468, 244] width 510 height 129
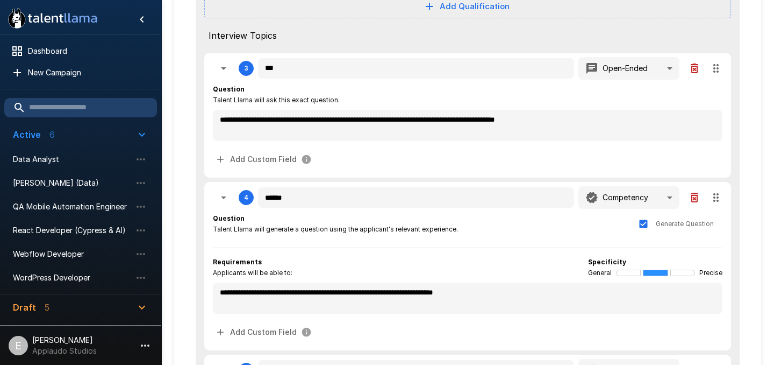
scroll to position [265, 0]
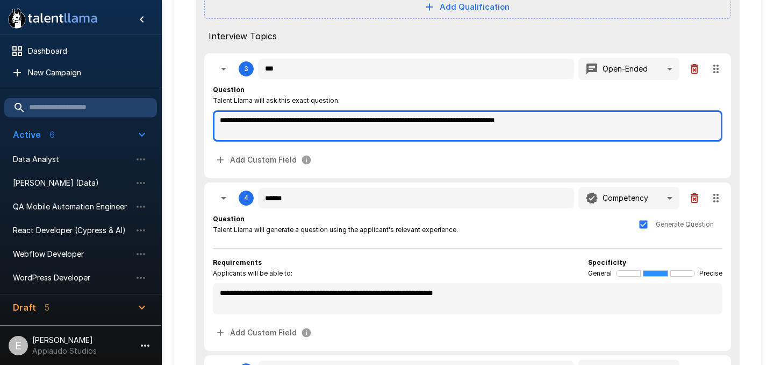
click at [533, 141] on textarea "**********" at bounding box center [468, 125] width 510 height 31
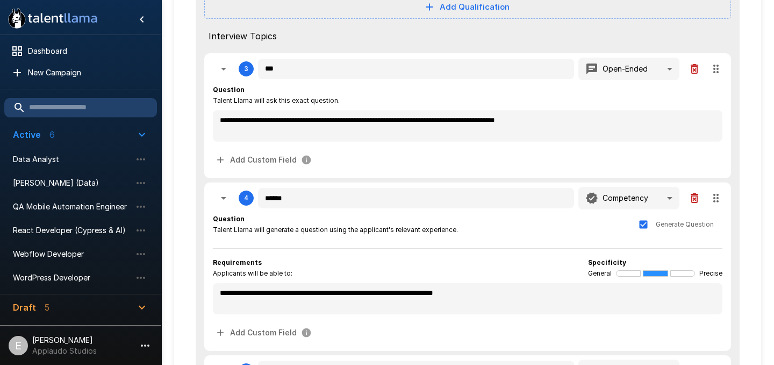
click at [498, 83] on div "**********" at bounding box center [468, 127] width 510 height 94
click at [461, 230] on div "Question Talent Llama will generate a question using the applicant's relevant e…" at bounding box center [468, 224] width 510 height 22
click at [625, 240] on p "Open-Ended" at bounding box center [626, 242] width 45 height 11
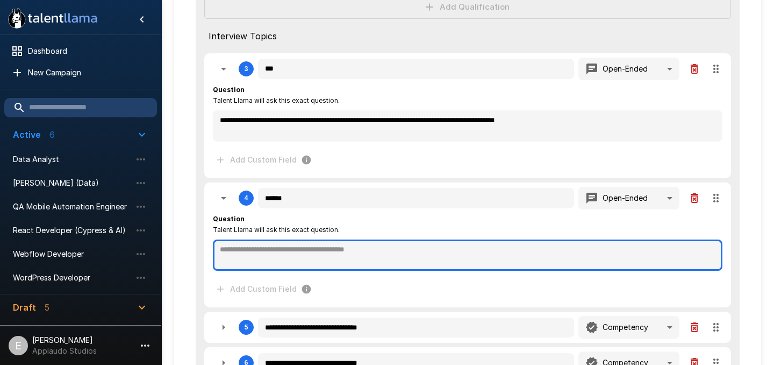
click at [421, 252] on textarea at bounding box center [468, 254] width 510 height 31
paste textarea "**********"
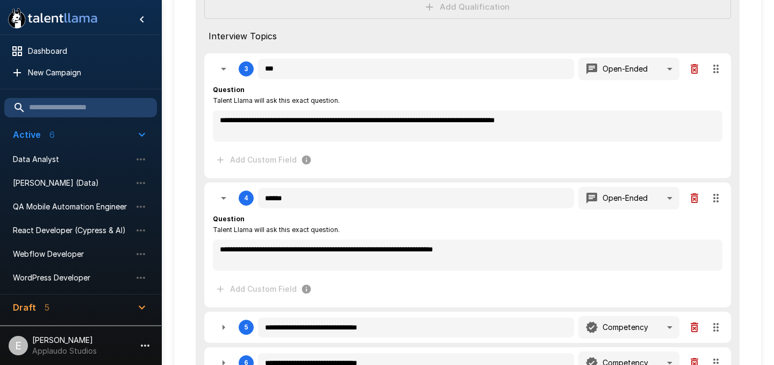
click at [485, 226] on div "Question Talent Llama will ask this exact question." at bounding box center [468, 224] width 510 height 22
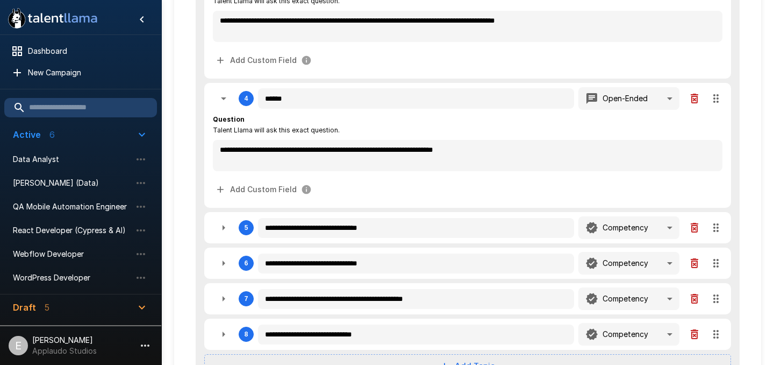
scroll to position [365, 0]
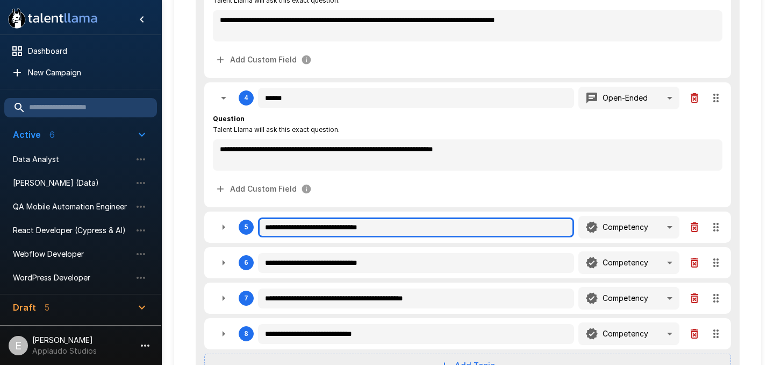
click at [510, 226] on input "**********" at bounding box center [416, 227] width 316 height 20
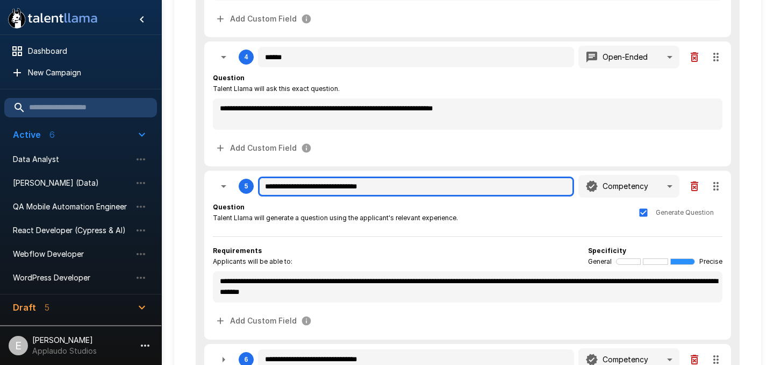
scroll to position [406, 0]
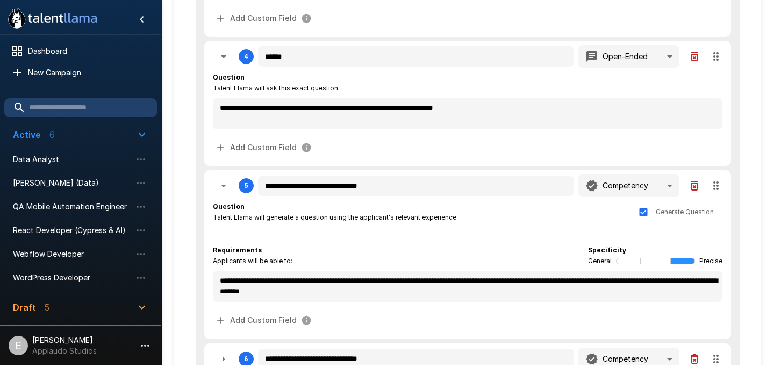
click at [606, 228] on p "Open-Ended" at bounding box center [626, 230] width 45 height 11
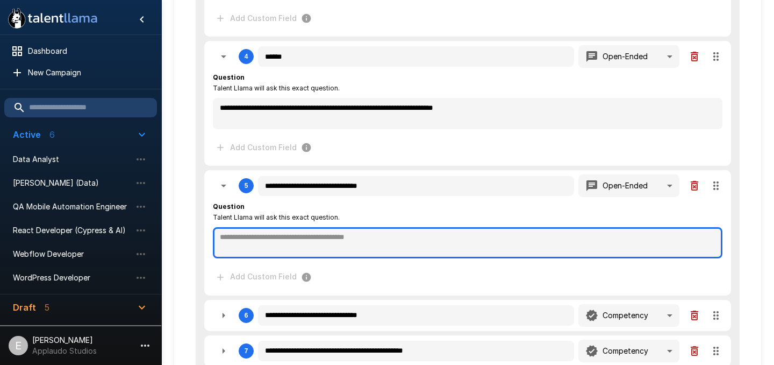
click at [369, 233] on textarea at bounding box center [468, 242] width 510 height 31
paste textarea "**********"
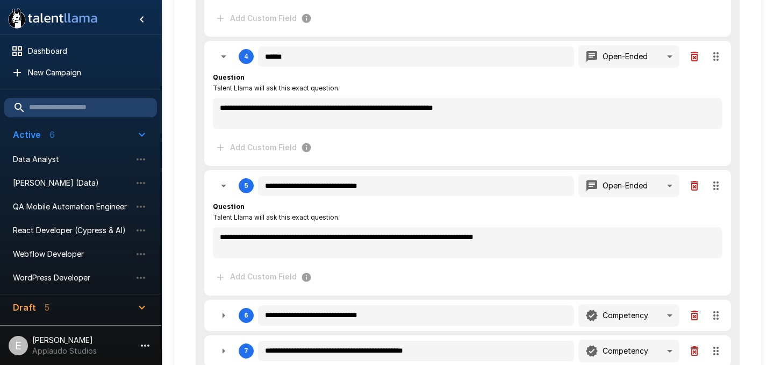
click at [481, 216] on div "Question Talent Llama will ask this exact question." at bounding box center [468, 212] width 510 height 22
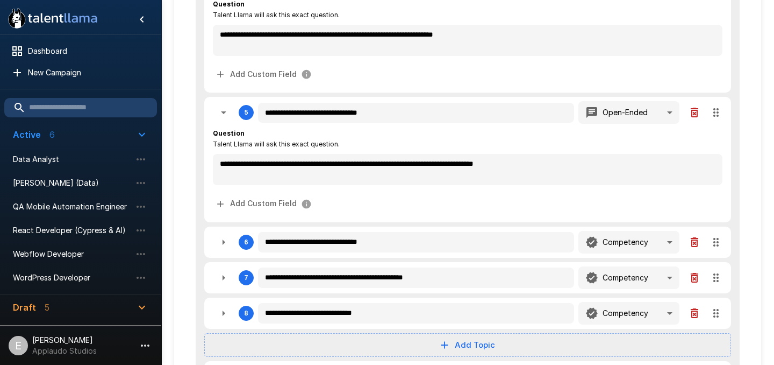
scroll to position [480, 0]
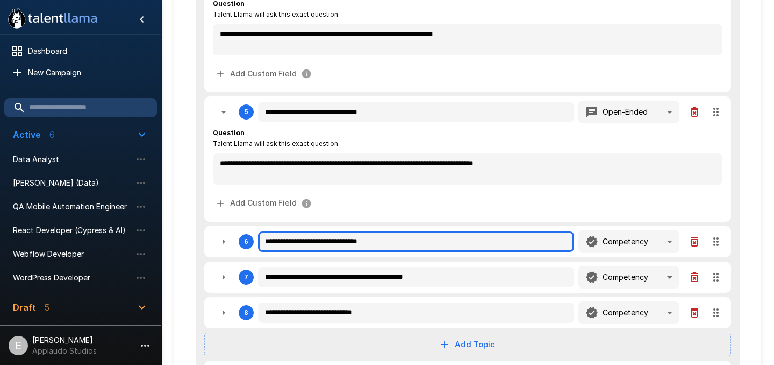
click at [445, 244] on input "**********" at bounding box center [416, 241] width 316 height 20
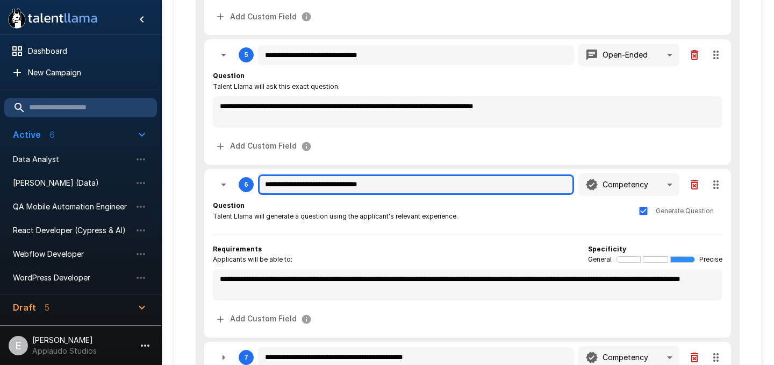
scroll to position [538, 0]
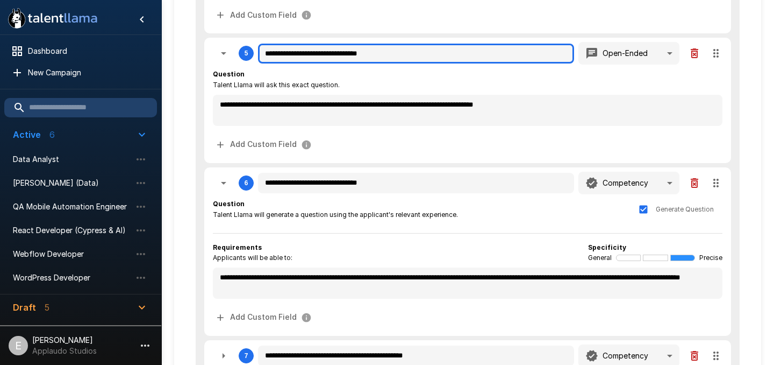
click at [423, 48] on input "**********" at bounding box center [416, 54] width 316 height 20
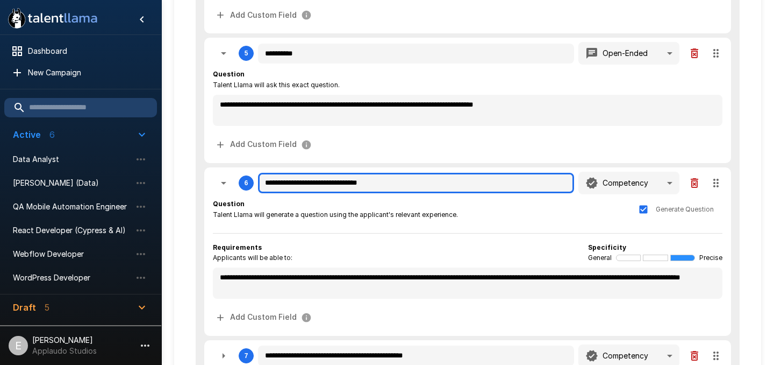
click at [294, 176] on input "**********" at bounding box center [416, 183] width 316 height 20
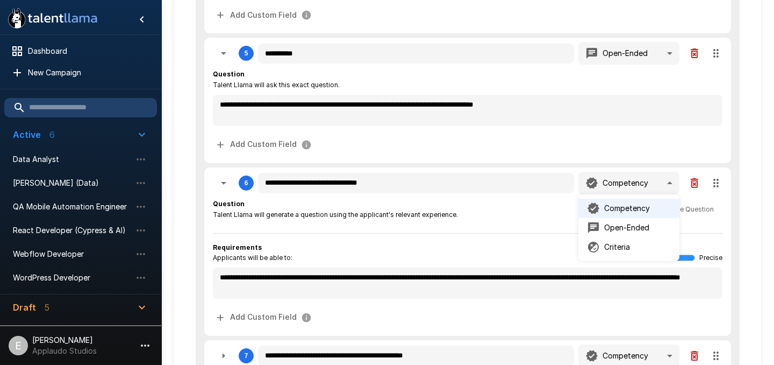
click at [620, 222] on p "Open-Ended" at bounding box center [626, 227] width 45 height 11
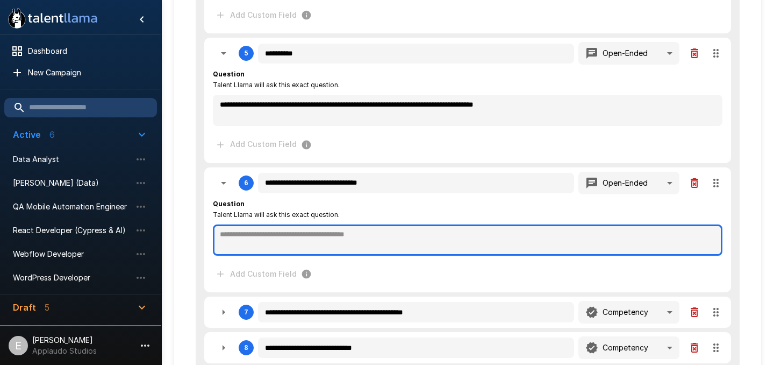
click at [355, 240] on textarea at bounding box center [468, 239] width 510 height 31
paste textarea "**********"
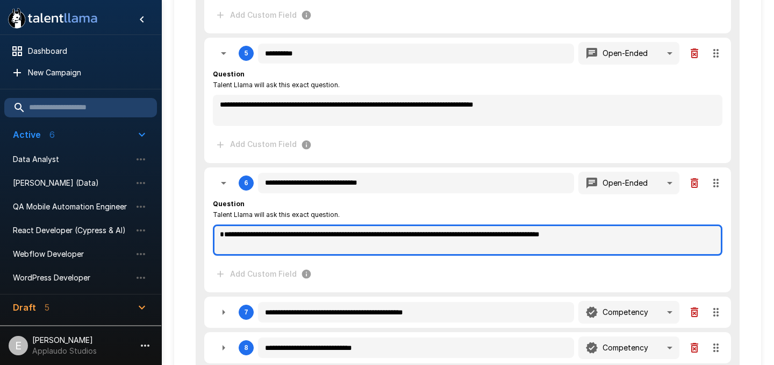
click at [258, 230] on textarea "**********" at bounding box center [468, 239] width 510 height 31
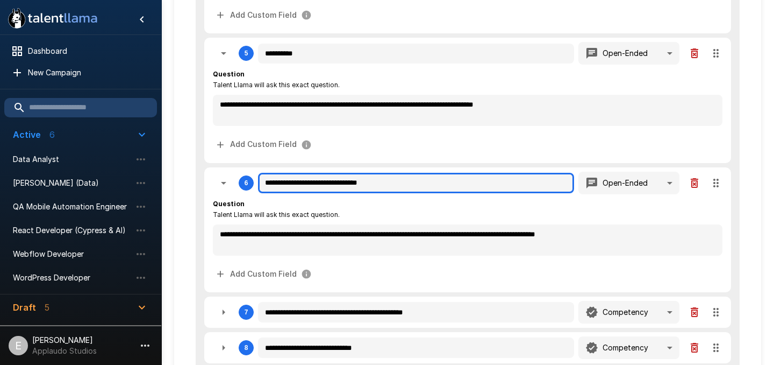
click at [377, 187] on input "**********" at bounding box center [416, 183] width 316 height 20
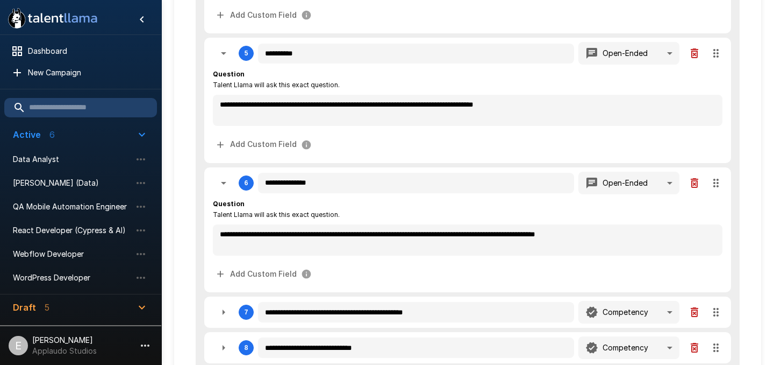
click at [562, 147] on div "Add Custom Field" at bounding box center [468, 144] width 510 height 20
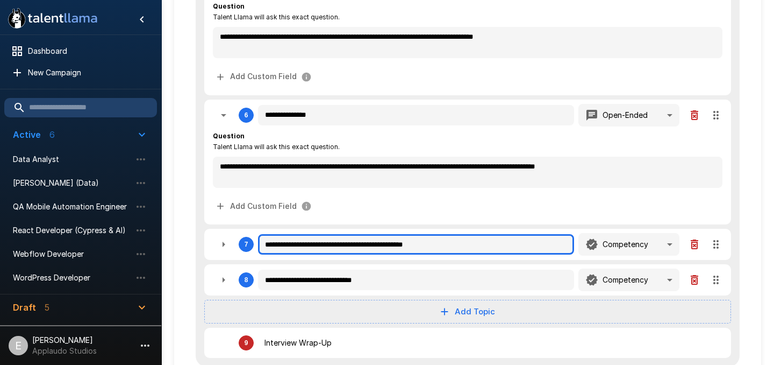
click at [464, 245] on input "**********" at bounding box center [416, 244] width 316 height 20
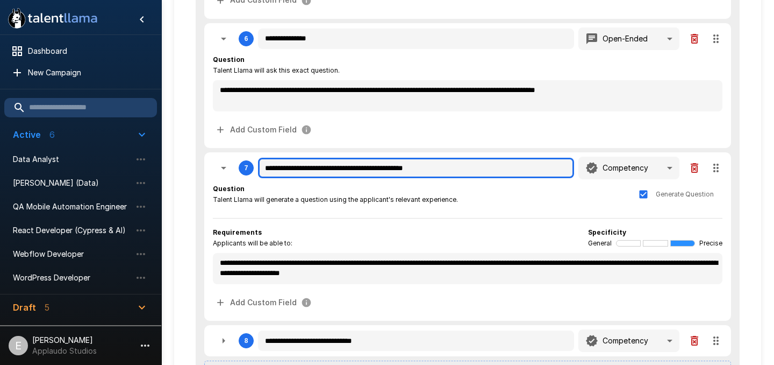
scroll to position [683, 0]
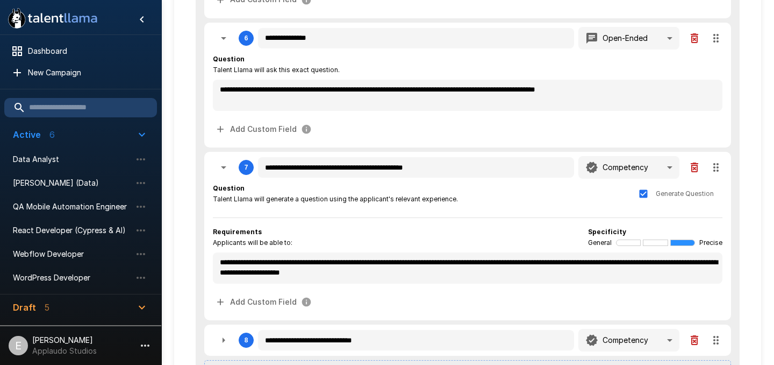
click at [694, 169] on icon "button" at bounding box center [695, 167] width 8 height 10
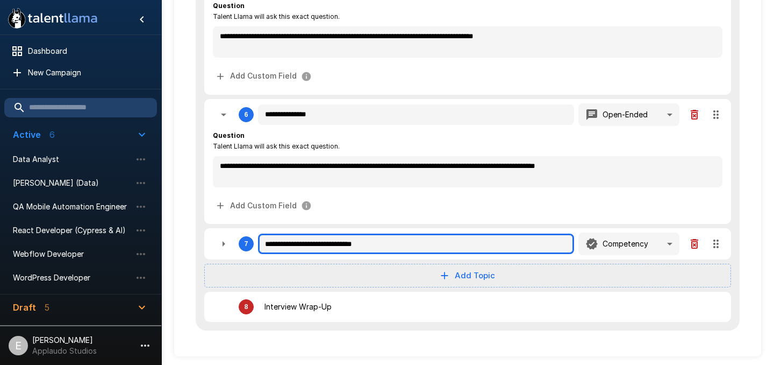
click at [553, 244] on input "**********" at bounding box center [416, 243] width 316 height 20
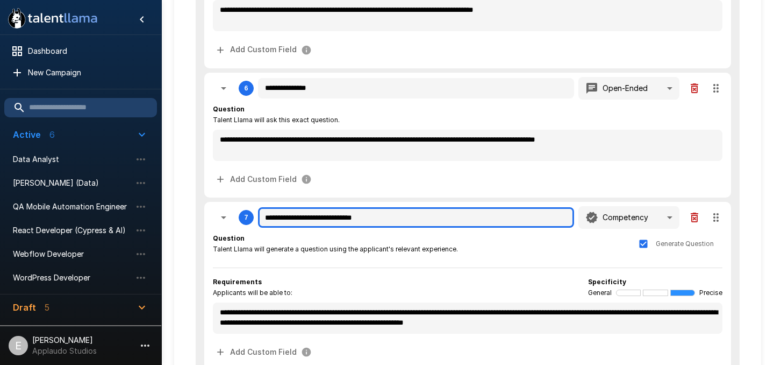
scroll to position [635, 0]
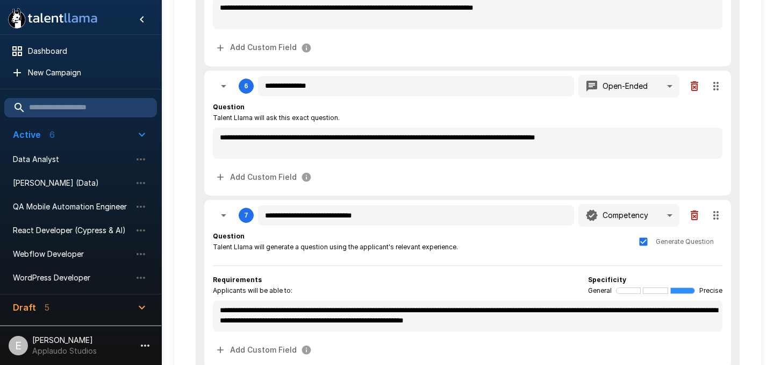
click at [691, 212] on icon "button" at bounding box center [694, 215] width 13 height 13
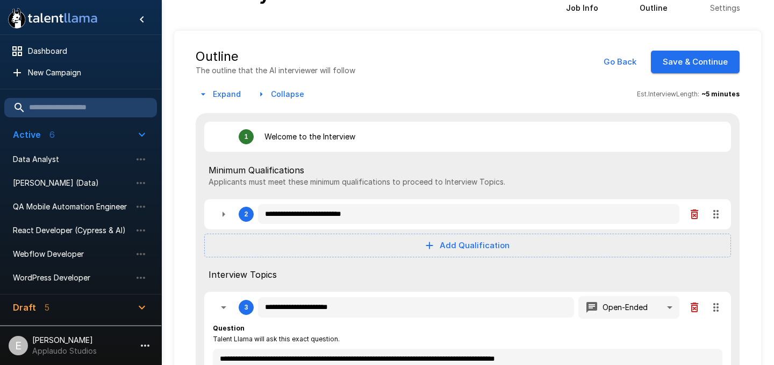
scroll to position [0, 0]
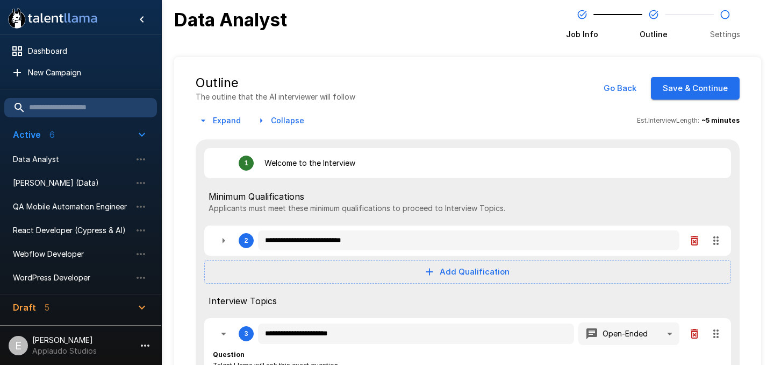
click at [694, 84] on button "Save & Continue" at bounding box center [695, 88] width 89 height 23
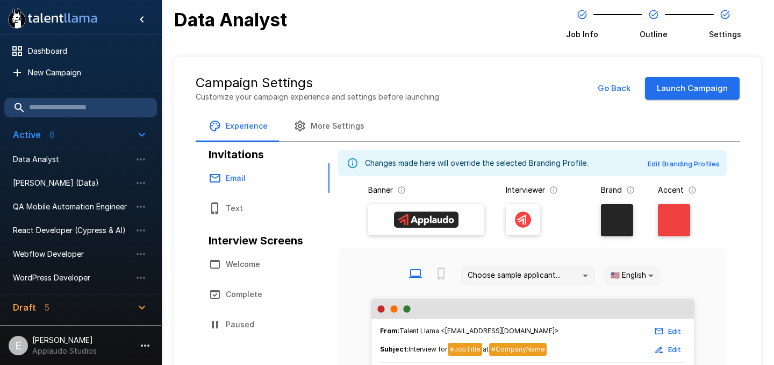
click at [681, 92] on button "Launch Campaign" at bounding box center [692, 88] width 95 height 23
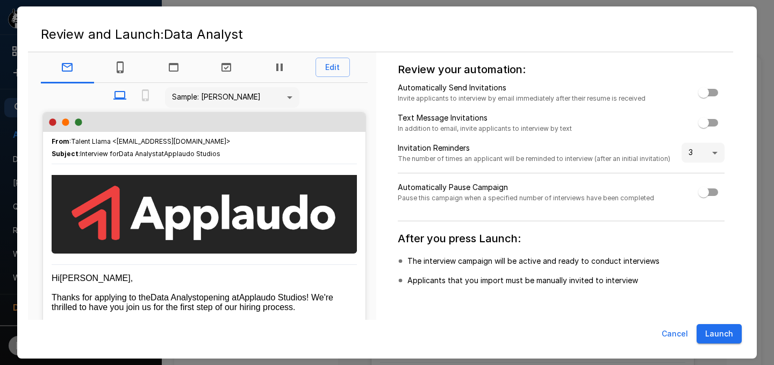
click at [725, 336] on button "Launch" at bounding box center [719, 334] width 45 height 20
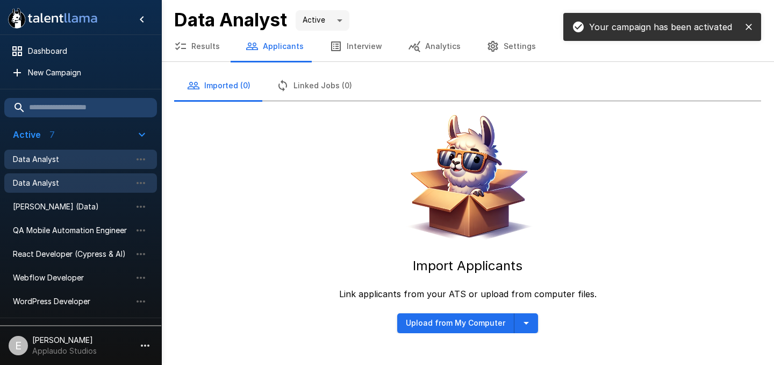
click at [105, 162] on span "Data Analyst" at bounding box center [72, 159] width 118 height 11
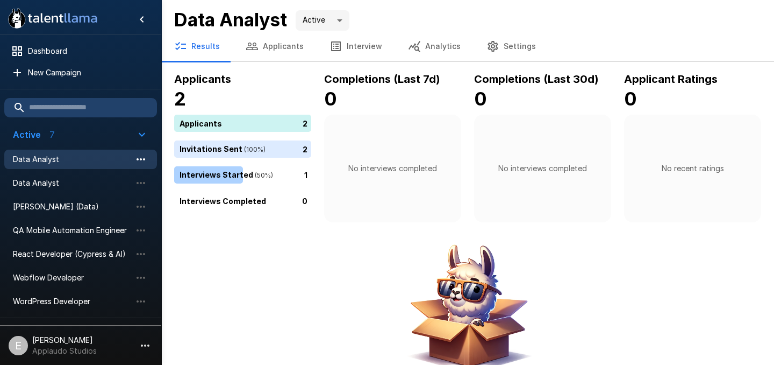
click at [141, 162] on icon "button" at bounding box center [140, 159] width 13 height 13
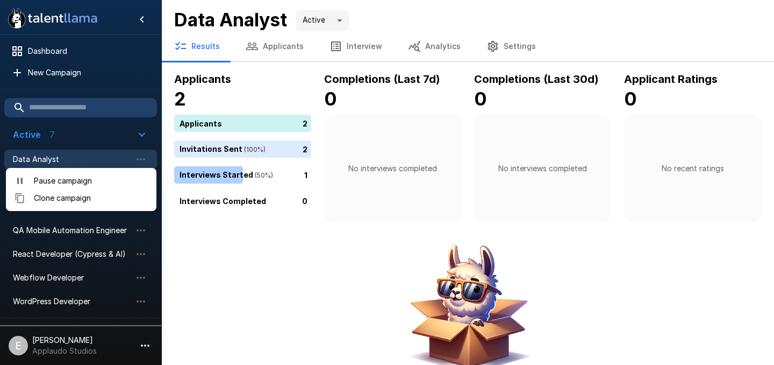
click at [95, 177] on span "Pause campaign" at bounding box center [91, 180] width 114 height 11
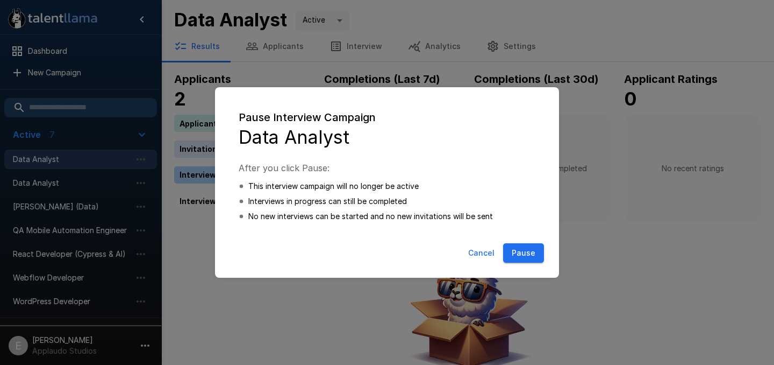
click at [530, 248] on button "Pause" at bounding box center [523, 253] width 41 height 20
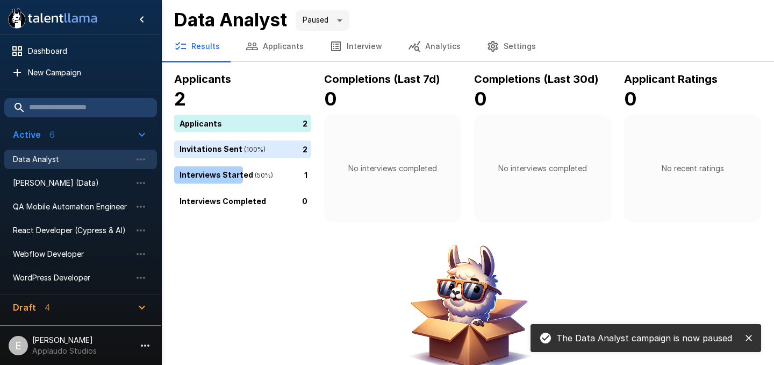
click at [80, 162] on span "Data Analyst" at bounding box center [72, 159] width 118 height 11
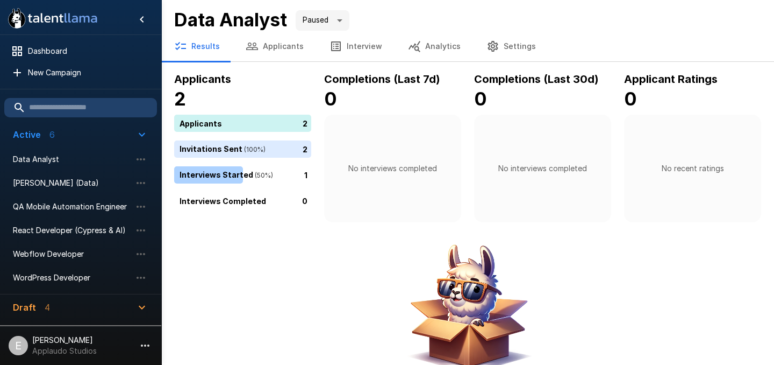
click at [58, 168] on li "Data Analyst" at bounding box center [80, 159] width 153 height 24
click at [51, 161] on span "Data Analyst" at bounding box center [72, 159] width 118 height 11
